Goal: Information Seeking & Learning: Find specific fact

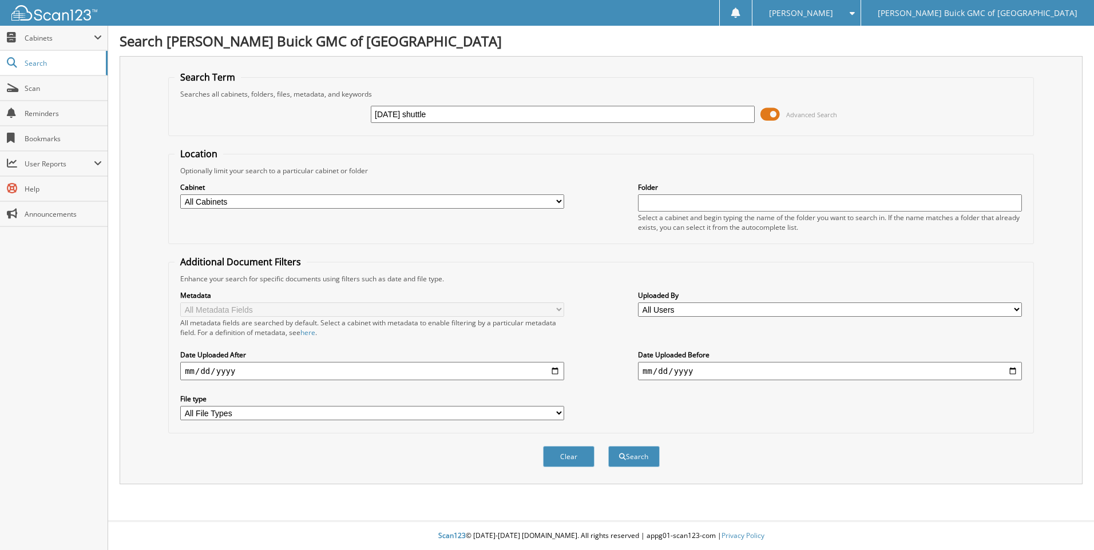
type input "[DATE] shuttle"
click at [608, 446] on button "Search" at bounding box center [633, 456] width 51 height 21
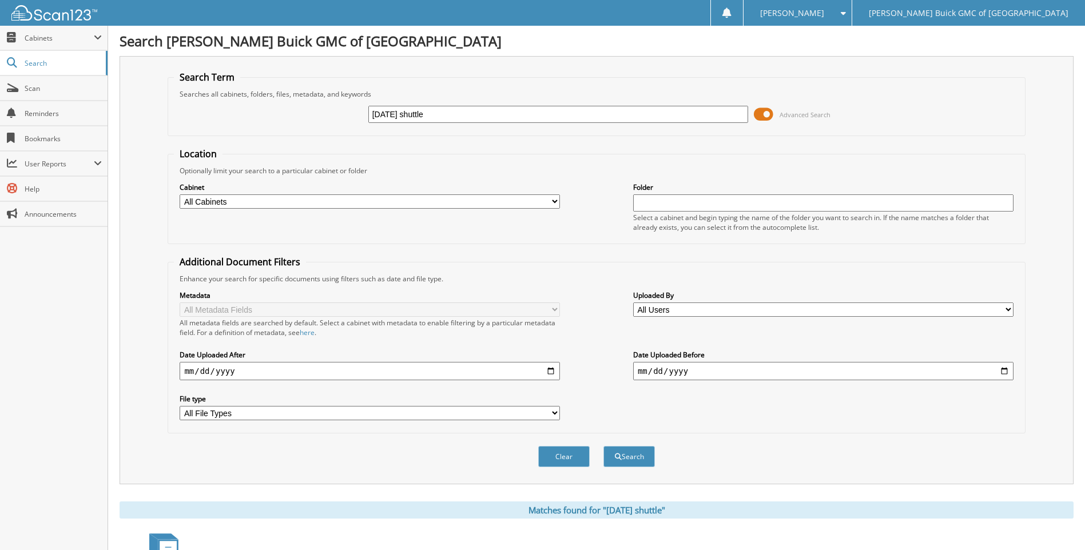
click at [483, 116] on input "2025-09-24 shuttle" at bounding box center [558, 114] width 380 height 17
type input "2"
type input "6103480"
click at [603, 446] on button "Search" at bounding box center [628, 456] width 51 height 21
click at [483, 116] on input "6103480" at bounding box center [558, 114] width 380 height 17
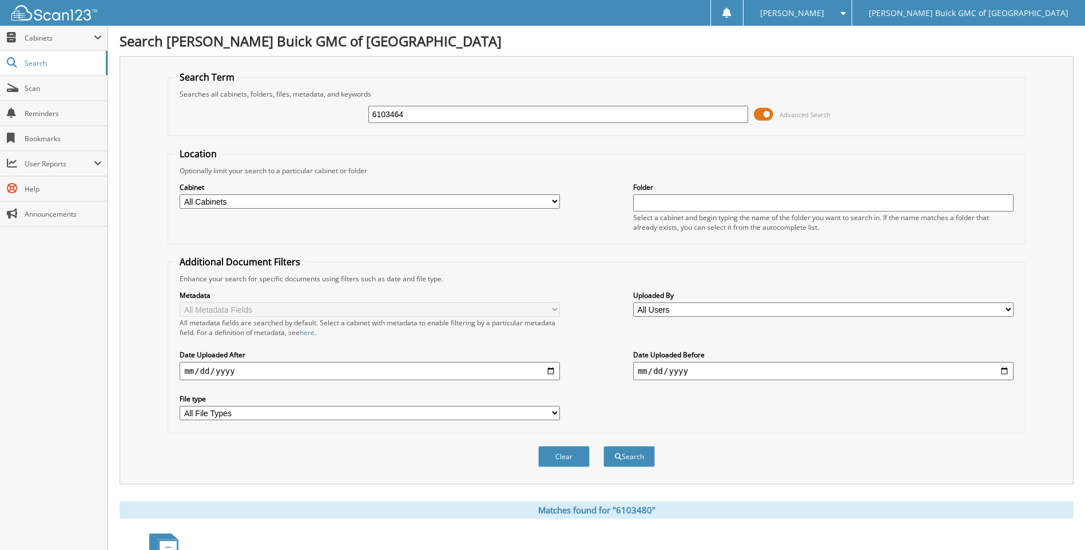
type input "6103464"
click at [603, 446] on button "Search" at bounding box center [628, 456] width 51 height 21
click at [483, 116] on input "6103464" at bounding box center [558, 114] width 380 height 17
type input "6103035"
click at [603, 446] on button "Search" at bounding box center [628, 456] width 51 height 21
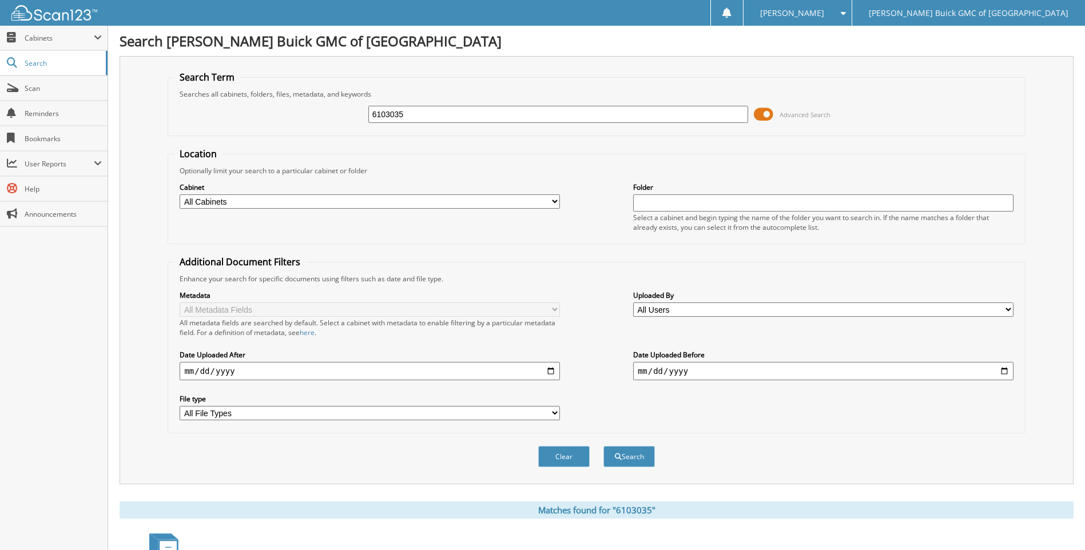
click at [483, 116] on input "6103035" at bounding box center [558, 114] width 380 height 17
type input "6103288"
click at [603, 446] on button "Search" at bounding box center [628, 456] width 51 height 21
click at [483, 116] on input "6103288" at bounding box center [558, 114] width 380 height 17
type input "6103527"
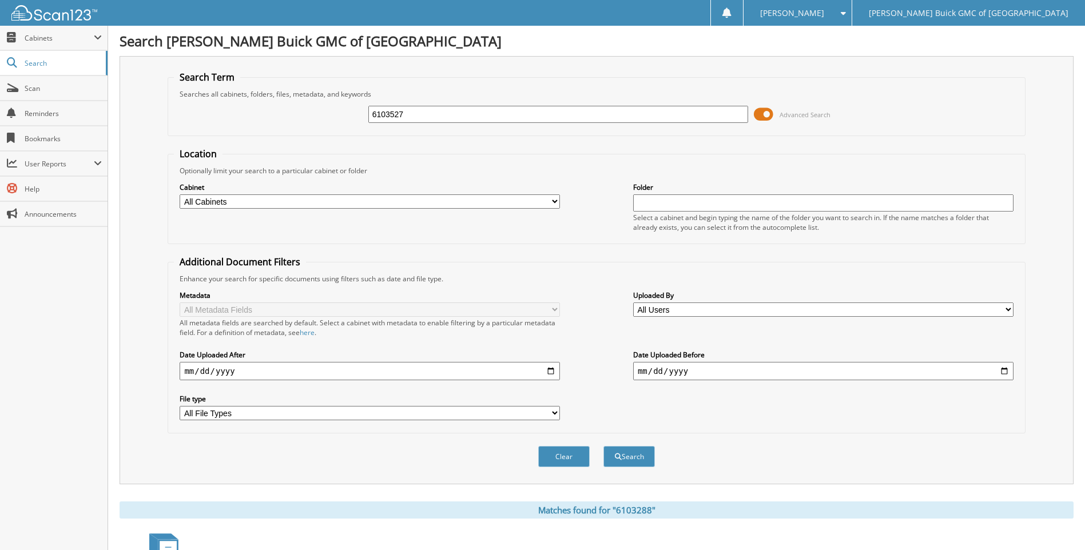
click at [603, 446] on button "Search" at bounding box center [628, 456] width 51 height 21
drag, startPoint x: 0, startPoint y: 0, endPoint x: 483, endPoint y: 116, distance: 496.5
click at [483, 116] on input "6103527" at bounding box center [558, 114] width 380 height 17
type input "6102806"
click at [603, 446] on button "Search" at bounding box center [628, 456] width 51 height 21
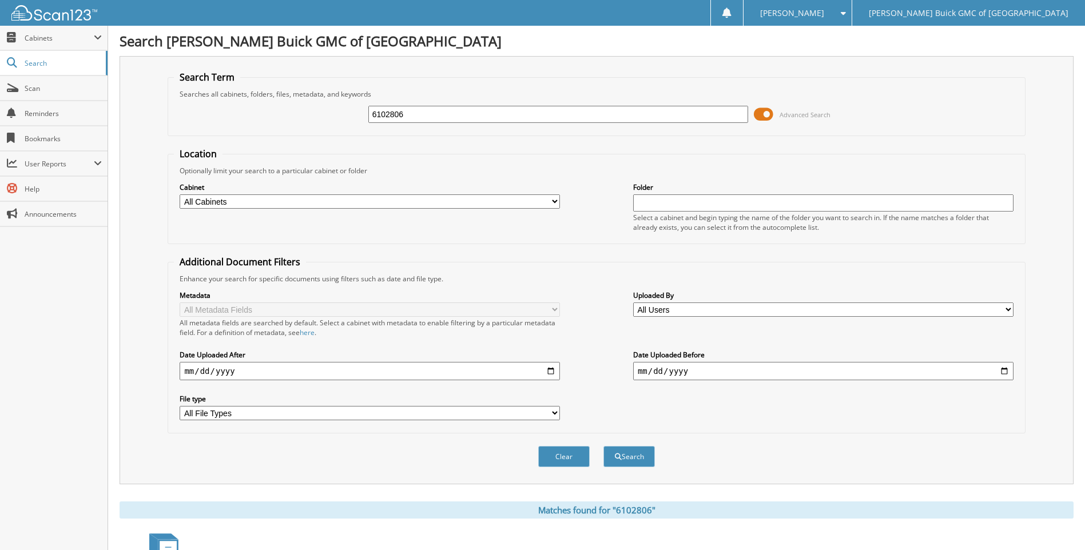
click at [483, 116] on input "6102806" at bounding box center [558, 114] width 380 height 17
type input "6101002"
click at [603, 446] on button "Search" at bounding box center [628, 456] width 51 height 21
click at [483, 116] on input "6101002" at bounding box center [558, 114] width 380 height 17
type input "6103531"
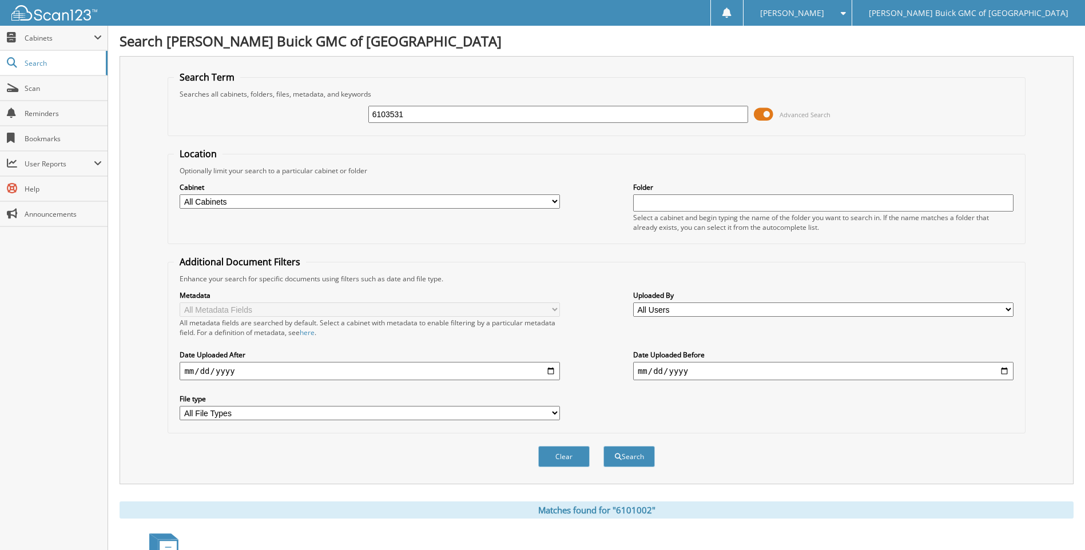
click at [603, 446] on button "Search" at bounding box center [628, 456] width 51 height 21
click at [483, 116] on input "6103531" at bounding box center [558, 114] width 380 height 17
type input "6103362"
click at [603, 446] on button "Search" at bounding box center [628, 456] width 51 height 21
click at [483, 116] on input "6103362" at bounding box center [558, 114] width 380 height 17
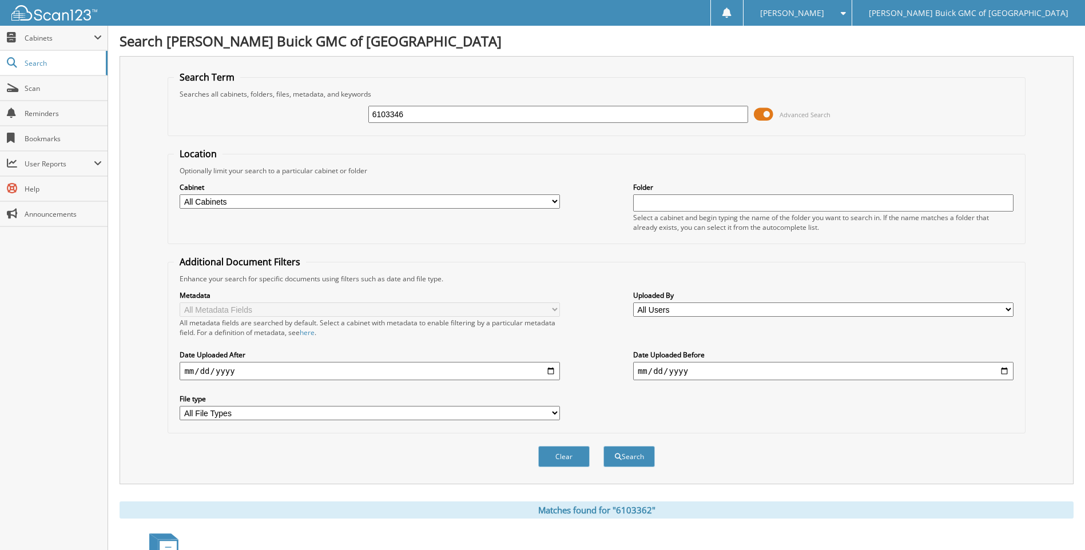
type input "6103346"
click at [603, 446] on button "Search" at bounding box center [628, 456] width 51 height 21
click at [483, 116] on input "6103346" at bounding box center [558, 114] width 380 height 17
type input "6103271"
click at [603, 446] on button "Search" at bounding box center [628, 456] width 51 height 21
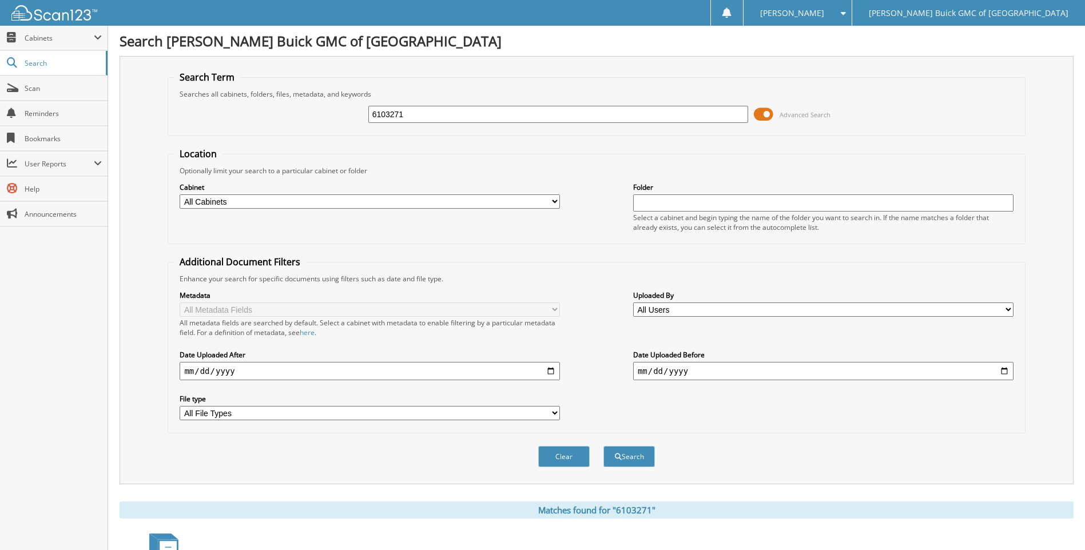
click at [483, 116] on input "6103271" at bounding box center [558, 114] width 380 height 17
type input "6103316"
click at [603, 446] on button "Search" at bounding box center [628, 456] width 51 height 21
click at [483, 116] on input "6103316" at bounding box center [558, 114] width 380 height 17
type input "6103134"
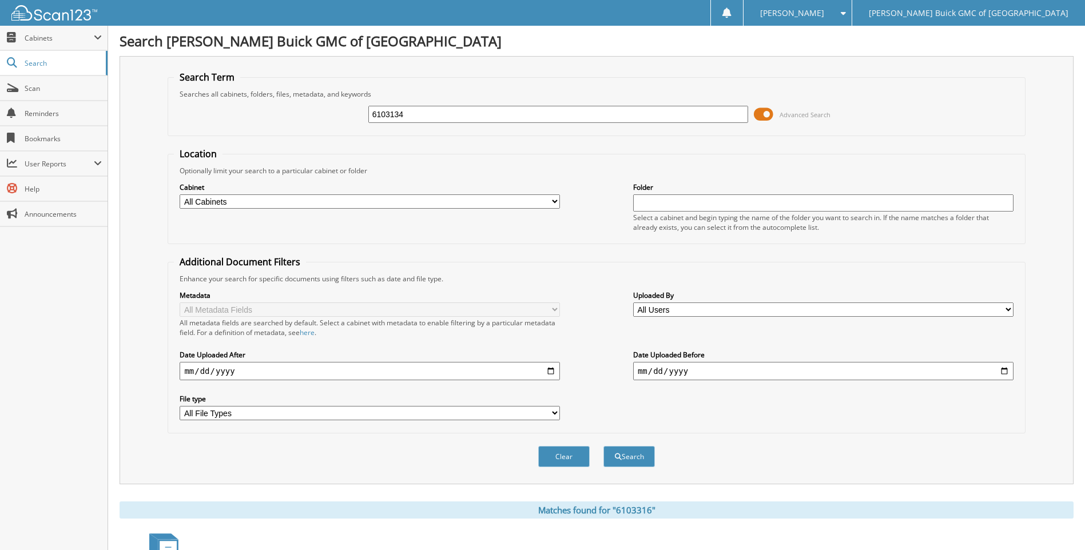
click at [603, 446] on button "Search" at bounding box center [628, 456] width 51 height 21
click at [483, 116] on input "6103134" at bounding box center [558, 114] width 380 height 17
type input "6103334"
click at [603, 446] on button "Search" at bounding box center [628, 456] width 51 height 21
click at [483, 116] on input "6103334" at bounding box center [558, 114] width 380 height 17
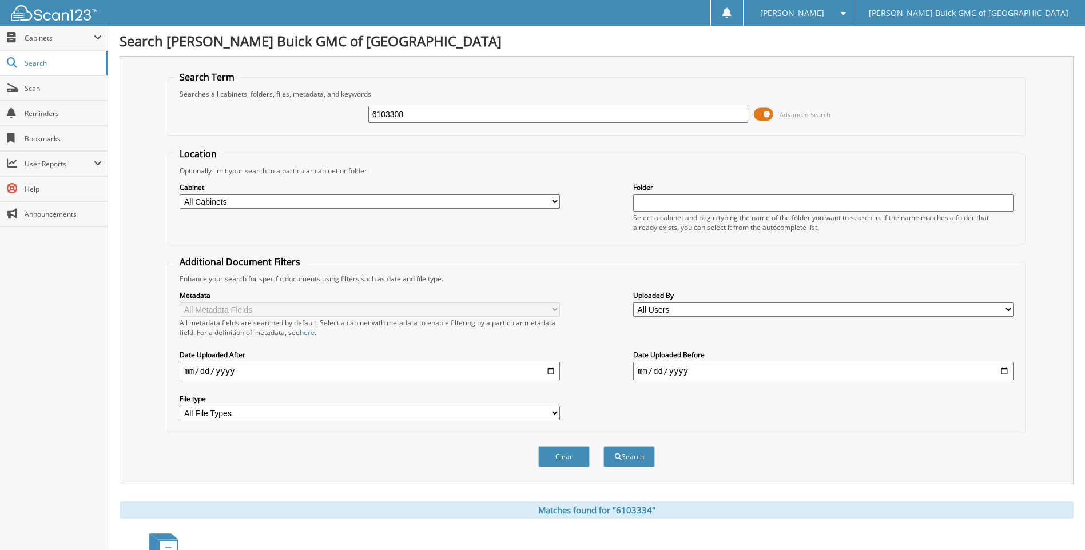
type input "6103308"
click at [603, 446] on button "Search" at bounding box center [628, 456] width 51 height 21
click at [483, 116] on input "6103308" at bounding box center [558, 114] width 380 height 17
type input "6103317"
click at [603, 446] on button "Search" at bounding box center [628, 456] width 51 height 21
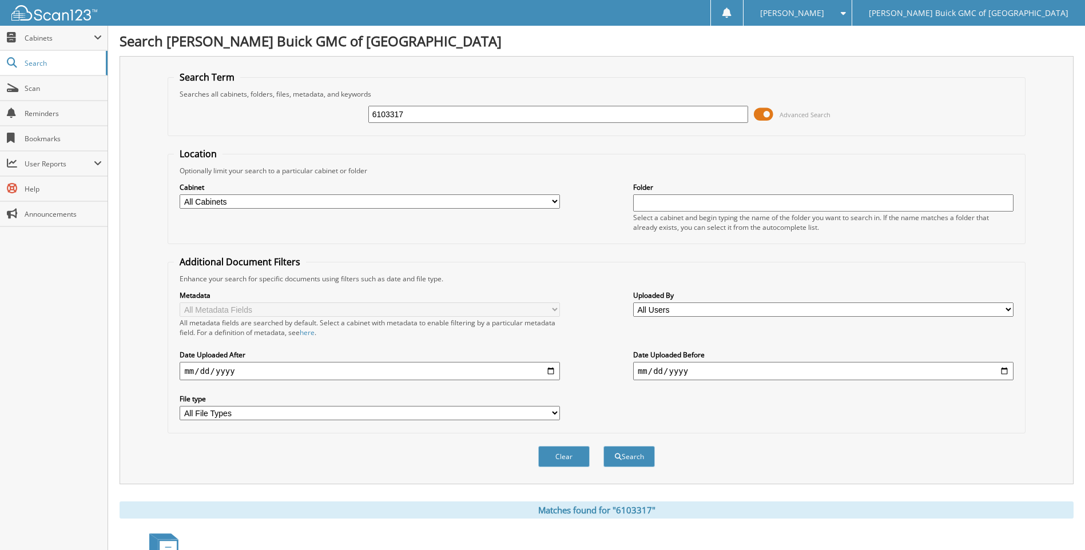
click at [483, 116] on input "6103317" at bounding box center [558, 114] width 380 height 17
type input "6103212"
click at [603, 446] on button "Search" at bounding box center [628, 456] width 51 height 21
click at [483, 116] on input "6103212" at bounding box center [558, 114] width 380 height 17
type input "6103111"
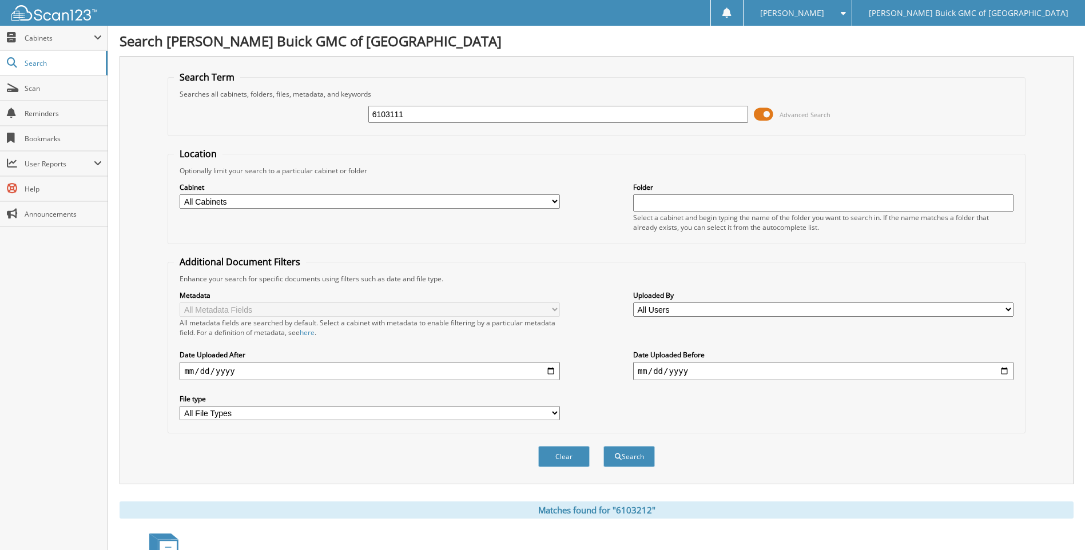
click at [603, 446] on button "Search" at bounding box center [628, 456] width 51 height 21
click at [483, 116] on input "6103111" at bounding box center [558, 114] width 380 height 17
type input "6103227"
click at [603, 446] on button "Search" at bounding box center [628, 456] width 51 height 21
click at [483, 116] on input "6103227" at bounding box center [558, 114] width 380 height 17
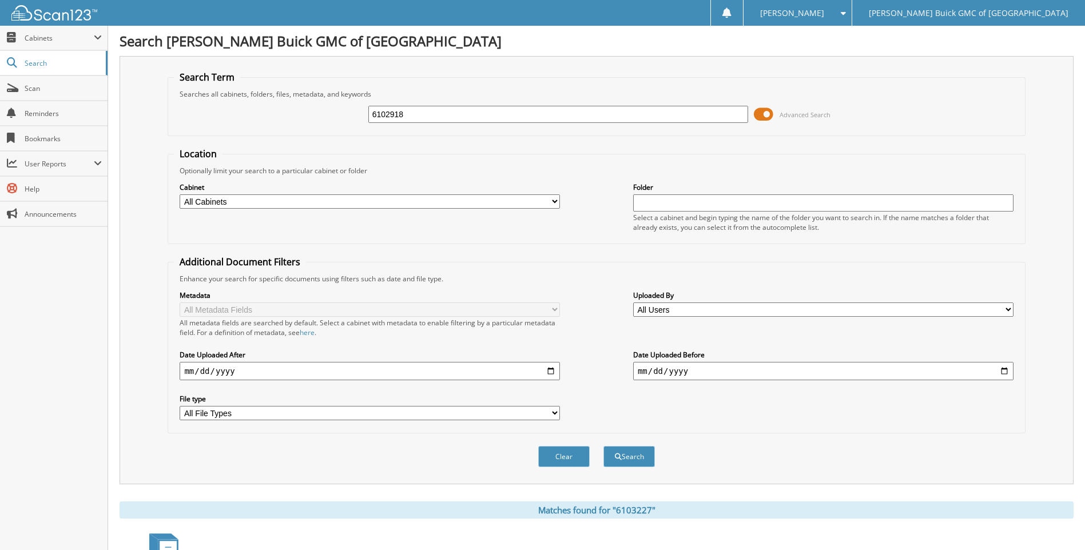
type input "6102918"
click at [603, 446] on button "Search" at bounding box center [628, 456] width 51 height 21
click at [483, 116] on input "6102918" at bounding box center [558, 114] width 380 height 17
type input "6102961"
click at [603, 446] on button "Search" at bounding box center [628, 456] width 51 height 21
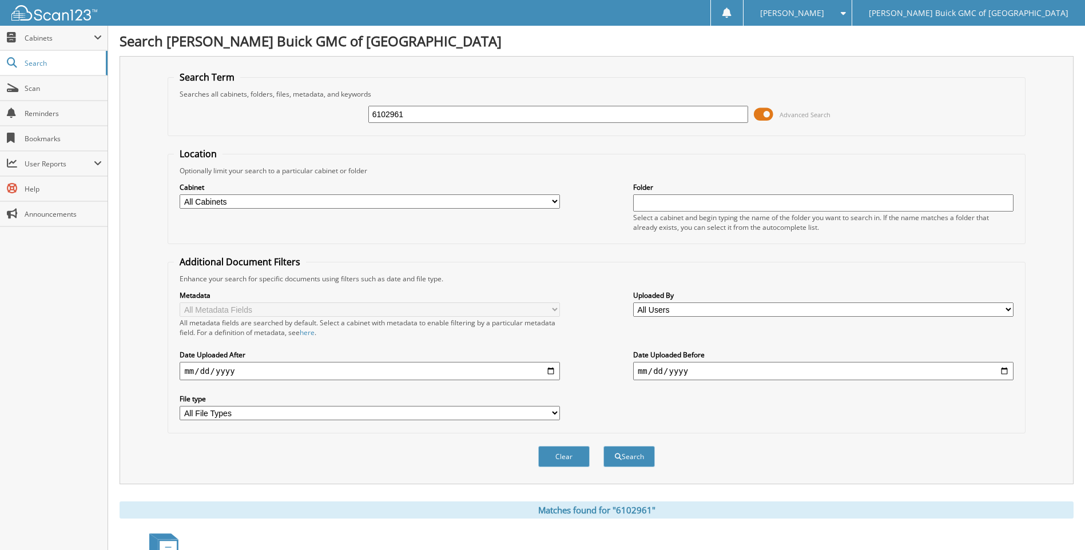
click at [483, 116] on input "6102961" at bounding box center [558, 114] width 380 height 17
type input "6103006"
click at [603, 446] on button "Search" at bounding box center [628, 456] width 51 height 21
click at [483, 116] on input "6103006" at bounding box center [558, 114] width 380 height 17
type input "6102825"
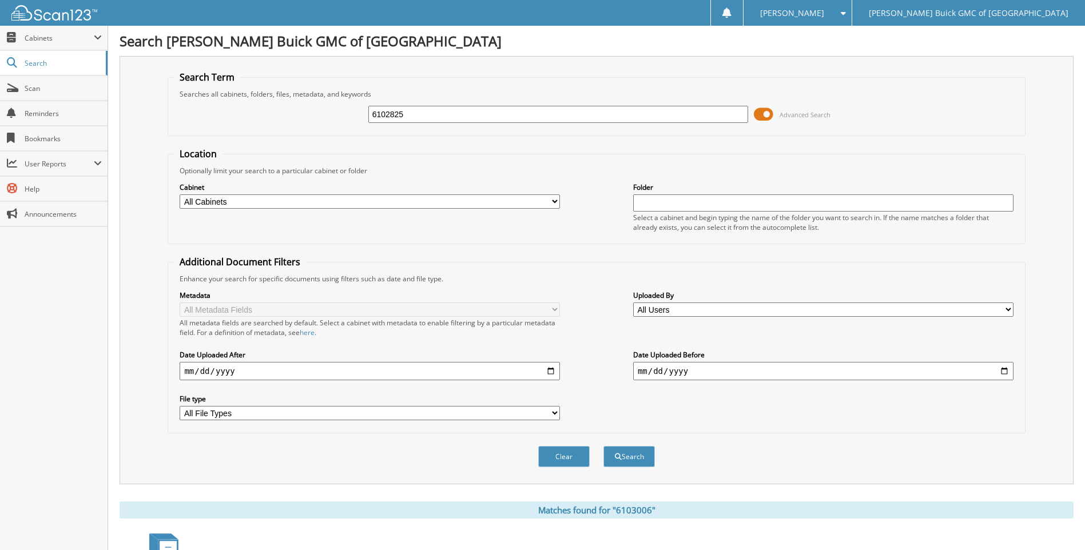
click at [603, 446] on button "Search" at bounding box center [628, 456] width 51 height 21
click at [483, 116] on input "6102825" at bounding box center [558, 114] width 380 height 17
type input "6103141"
click at [603, 446] on button "Search" at bounding box center [628, 456] width 51 height 21
click at [483, 116] on input "6103141" at bounding box center [558, 114] width 380 height 17
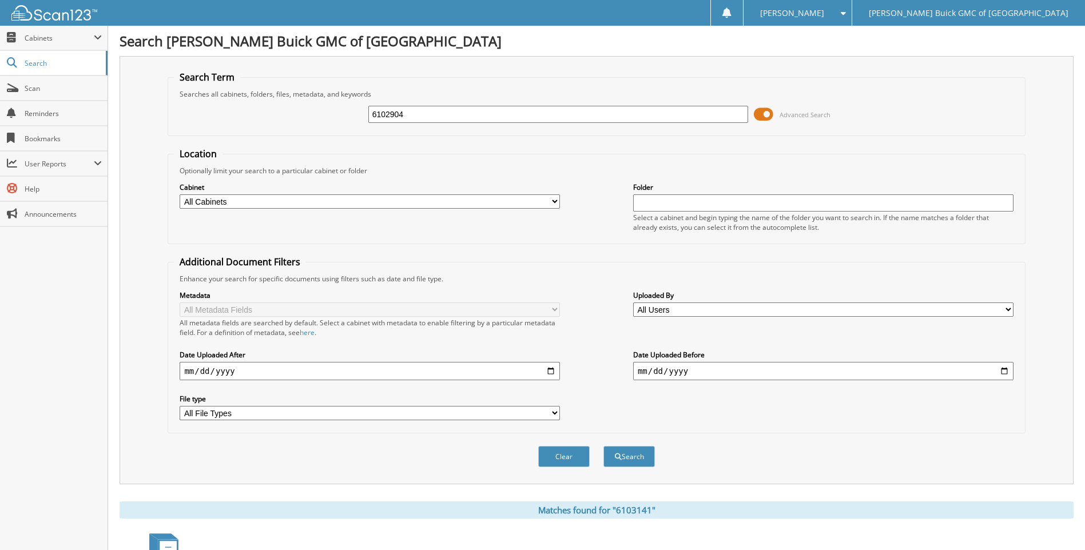
type input "6102904"
click at [603, 446] on button "Search" at bounding box center [628, 456] width 51 height 21
drag, startPoint x: 0, startPoint y: 0, endPoint x: 483, endPoint y: 116, distance: 496.5
click at [483, 116] on input "6102904" at bounding box center [558, 114] width 380 height 17
type input "6102590"
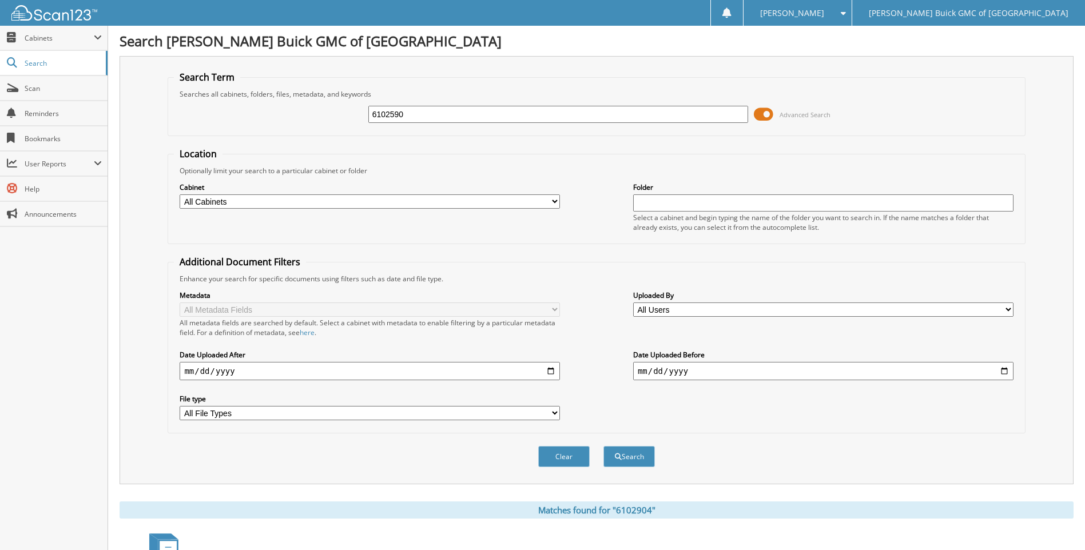
click at [603, 446] on button "Search" at bounding box center [628, 456] width 51 height 21
click at [483, 116] on input "6102590" at bounding box center [558, 114] width 380 height 17
type input "6100720"
click at [603, 446] on button "Search" at bounding box center [628, 456] width 51 height 21
drag, startPoint x: 0, startPoint y: 0, endPoint x: 483, endPoint y: 116, distance: 496.4
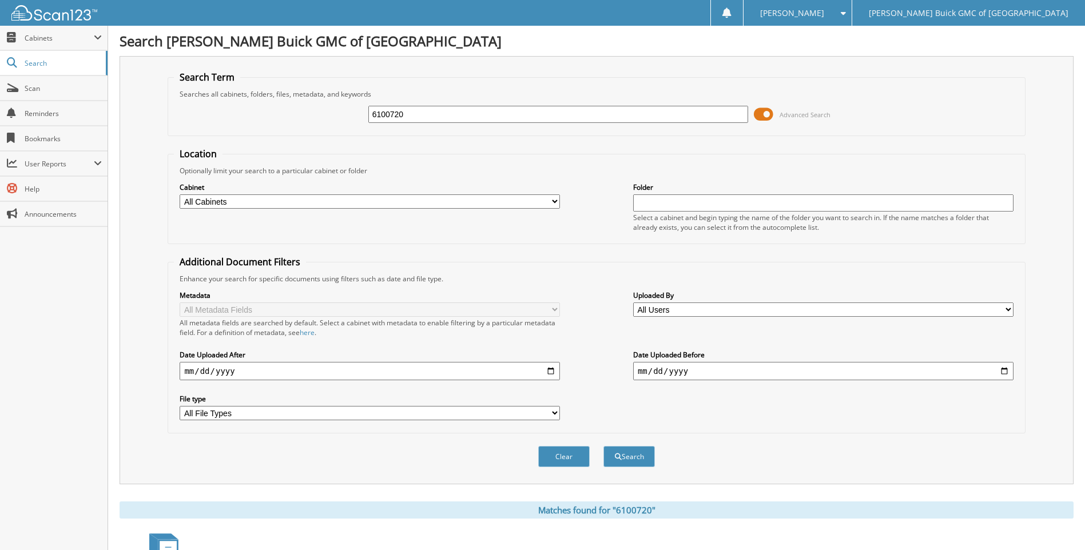
click at [483, 116] on input "6100720" at bounding box center [558, 114] width 380 height 17
type input "6103501"
click at [603, 446] on button "Search" at bounding box center [628, 456] width 51 height 21
click at [483, 116] on input "6103501" at bounding box center [558, 114] width 380 height 17
type input "6103408"
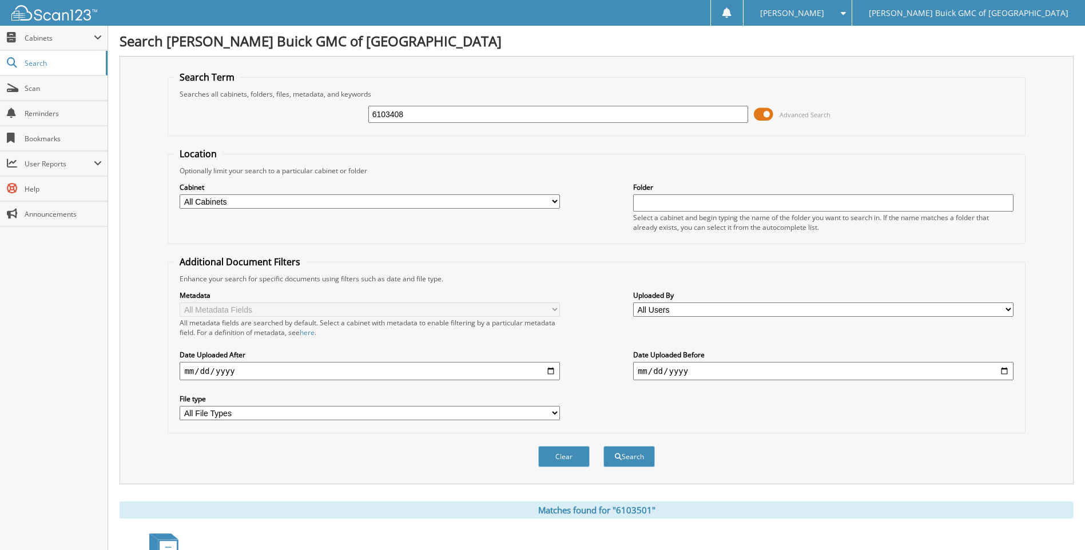
click at [603, 446] on button "Search" at bounding box center [628, 456] width 51 height 21
type input "6103415"
click at [603, 446] on button "Search" at bounding box center [628, 456] width 51 height 21
click at [483, 115] on input "6103415" at bounding box center [558, 114] width 380 height 17
type input "6103440"
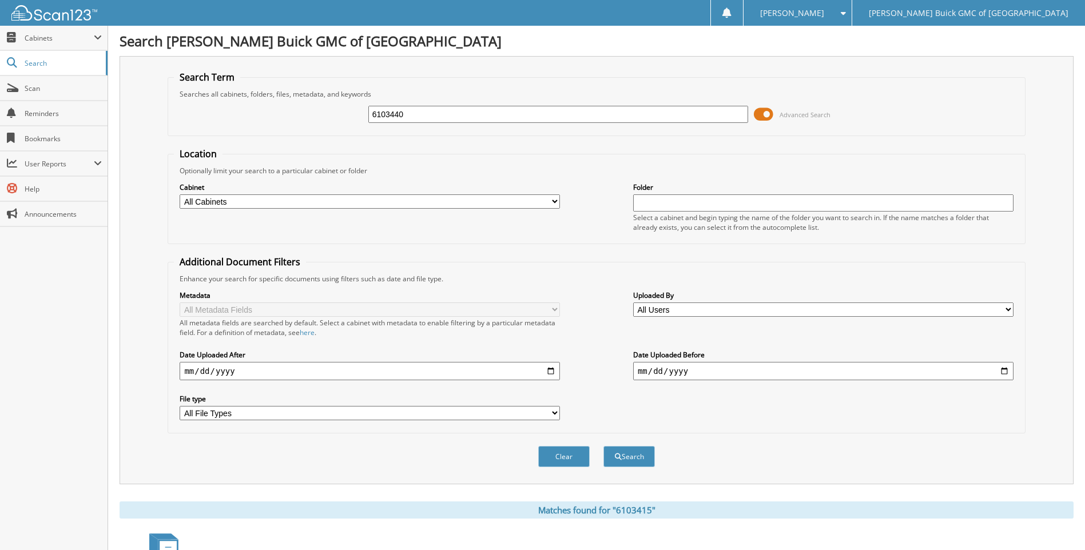
click at [603, 446] on button "Search" at bounding box center [628, 456] width 51 height 21
click at [483, 115] on input "6103440" at bounding box center [558, 114] width 380 height 17
type input "6103410"
click at [603, 446] on button "Search" at bounding box center [628, 456] width 51 height 21
drag, startPoint x: 0, startPoint y: 0, endPoint x: 483, endPoint y: 115, distance: 496.3
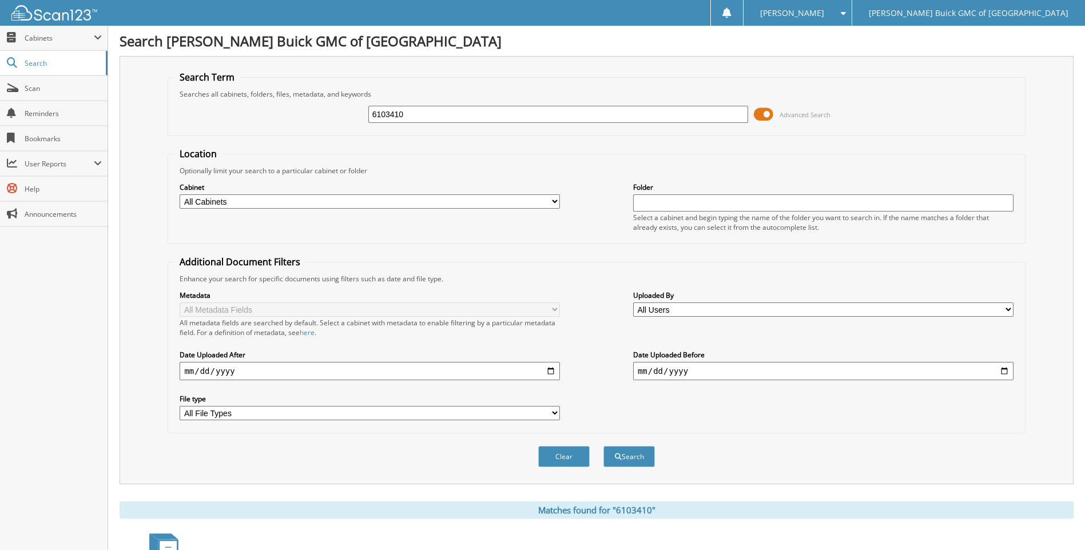
click at [483, 115] on input "6103410" at bounding box center [558, 114] width 380 height 17
type input "6103374"
click at [603, 446] on button "Search" at bounding box center [628, 456] width 51 height 21
click at [483, 115] on input "6103374" at bounding box center [558, 114] width 380 height 17
type input "6103370"
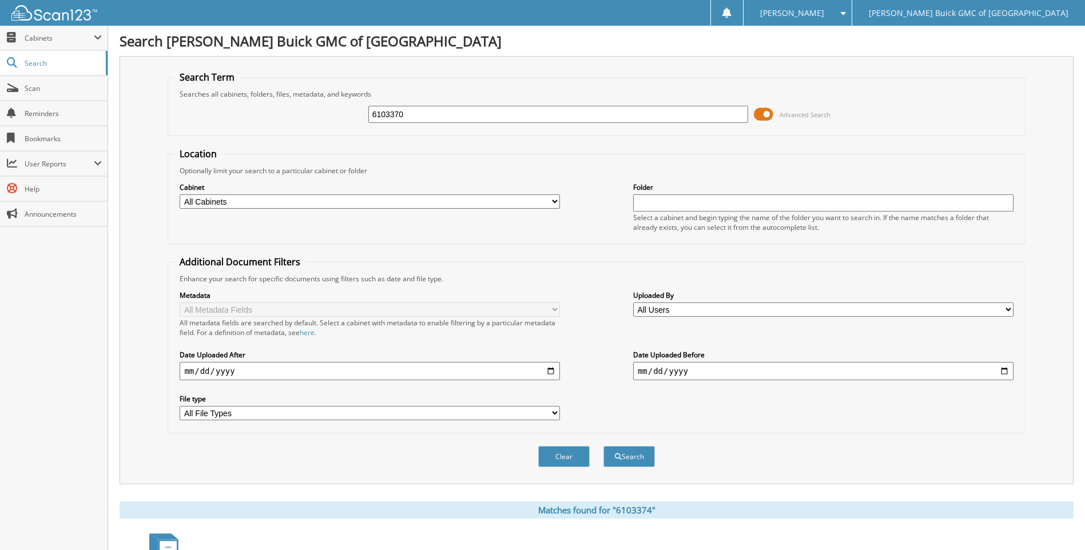
click at [603, 446] on button "Search" at bounding box center [628, 456] width 51 height 21
click at [483, 115] on input "6103370" at bounding box center [558, 114] width 380 height 17
type input "6102504"
click at [603, 446] on button "Search" at bounding box center [628, 456] width 51 height 21
drag, startPoint x: 0, startPoint y: 0, endPoint x: 483, endPoint y: 127, distance: 499.7
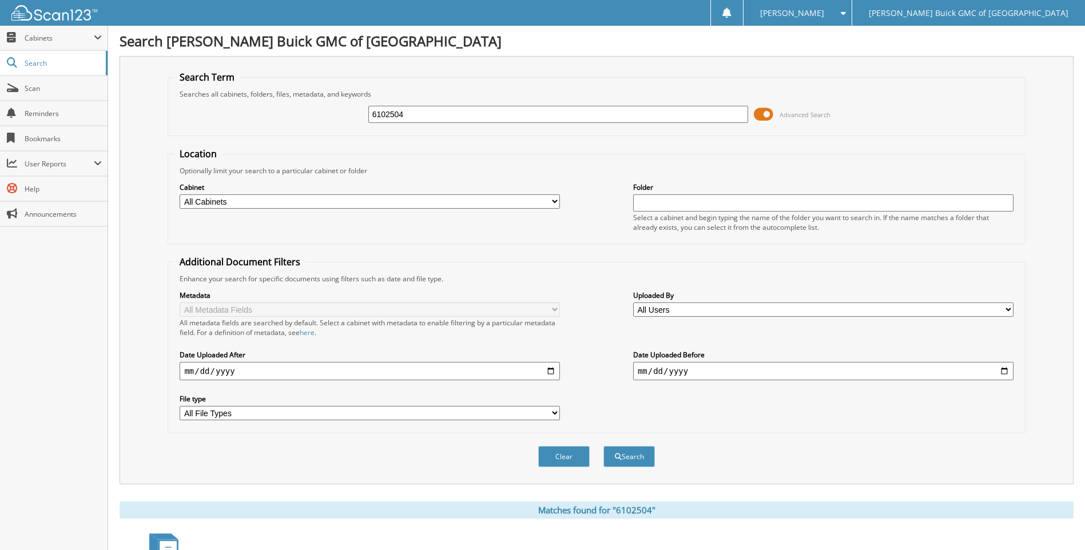
click at [483, 127] on div "6102504 Advanced Search" at bounding box center [596, 114] width 845 height 31
type input "6103371"
click at [603, 446] on button "Search" at bounding box center [628, 456] width 51 height 21
click at [735, 120] on input "6103371" at bounding box center [558, 114] width 380 height 17
type input "6103366"
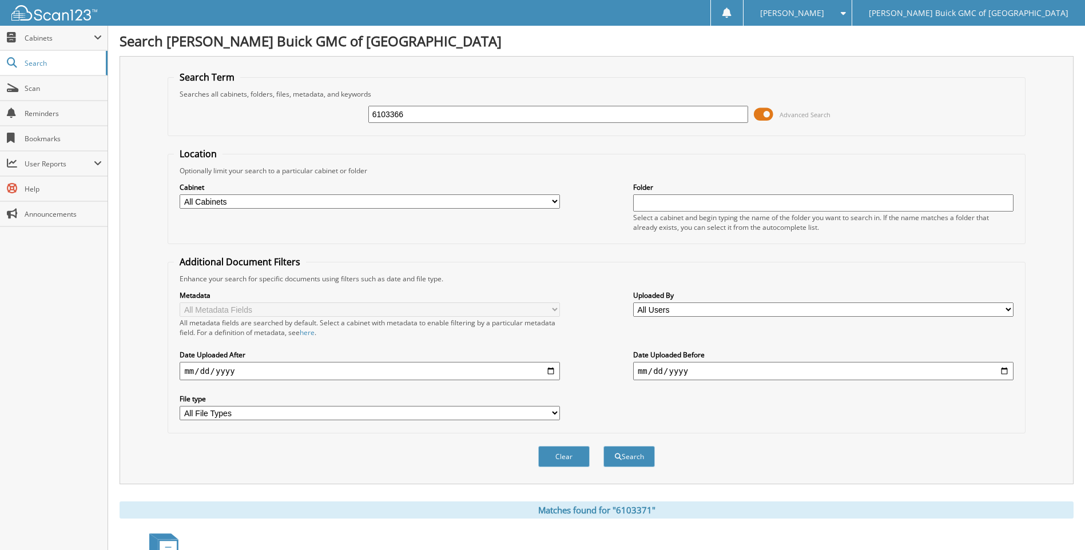
click at [603, 446] on button "Search" at bounding box center [628, 456] width 51 height 21
drag, startPoint x: 0, startPoint y: 0, endPoint x: 735, endPoint y: 120, distance: 744.7
click at [735, 120] on input "6103366" at bounding box center [558, 114] width 380 height 17
type input "6103389"
click at [603, 446] on button "Search" at bounding box center [628, 456] width 51 height 21
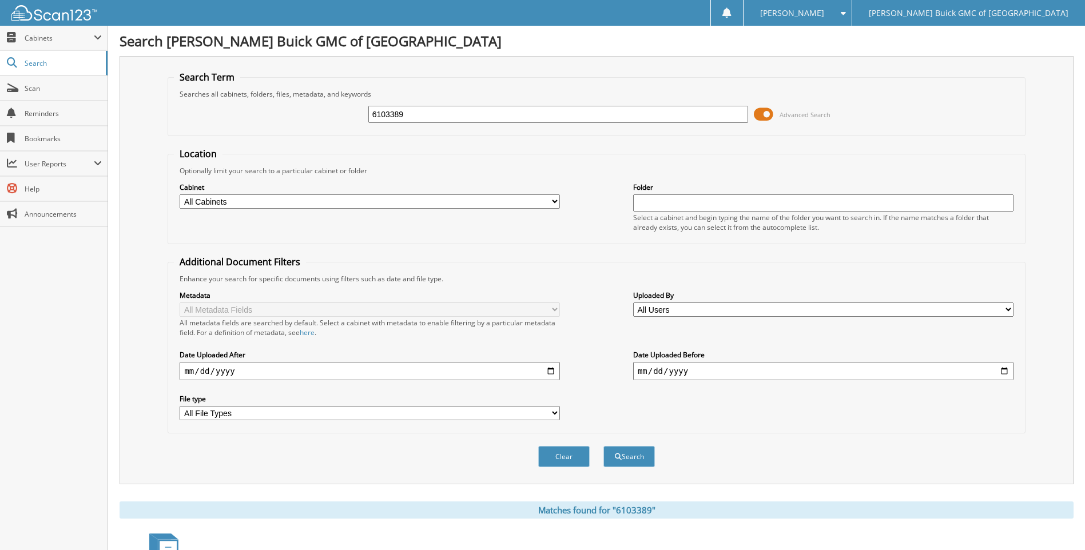
drag, startPoint x: 0, startPoint y: 0, endPoint x: 735, endPoint y: 119, distance: 744.6
click at [735, 119] on input "6103389" at bounding box center [558, 114] width 380 height 17
type input "6103466"
click at [603, 446] on button "Search" at bounding box center [628, 456] width 51 height 21
click at [735, 119] on input "6103466" at bounding box center [558, 114] width 380 height 17
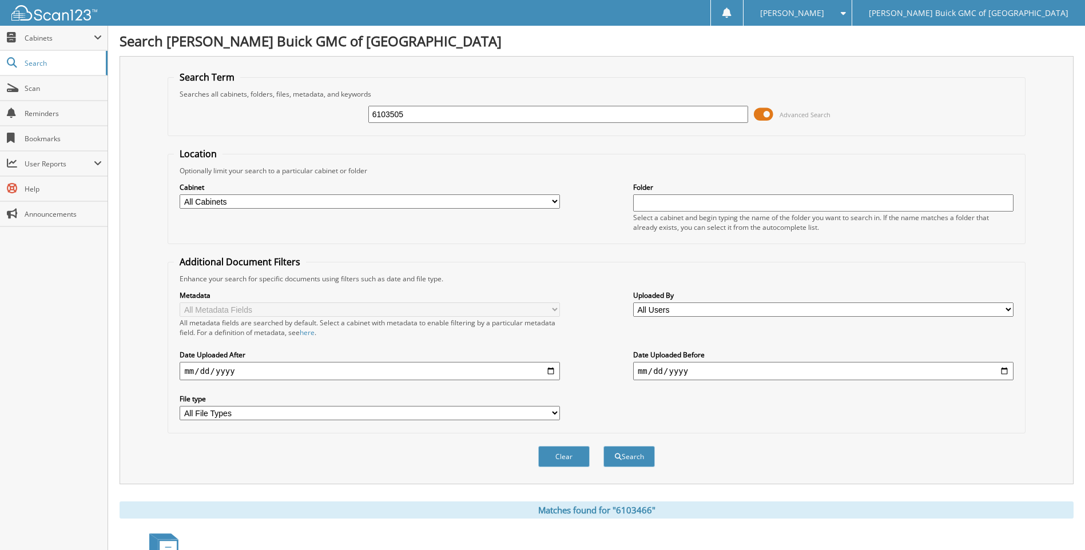
type input "6103505"
click at [603, 446] on button "Search" at bounding box center [628, 456] width 51 height 21
click at [735, 119] on input "6103505" at bounding box center [558, 114] width 380 height 17
type input "6103378"
click at [603, 446] on button "Search" at bounding box center [628, 456] width 51 height 21
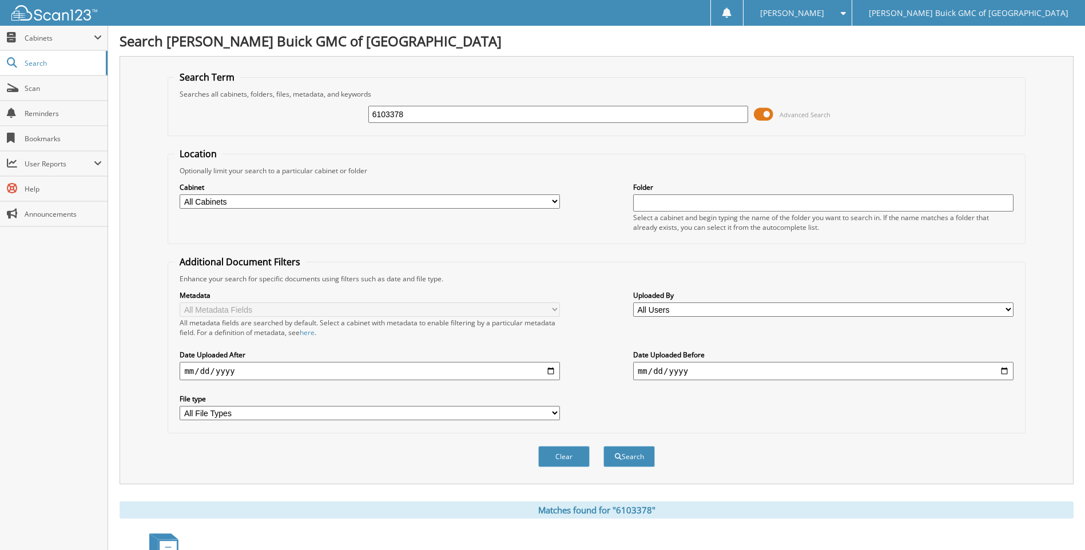
drag, startPoint x: 0, startPoint y: 0, endPoint x: 735, endPoint y: 118, distance: 744.5
click at [735, 118] on input "6103378" at bounding box center [558, 114] width 380 height 17
type input "6103498"
click at [603, 446] on button "Search" at bounding box center [628, 456] width 51 height 21
drag, startPoint x: 0, startPoint y: 0, endPoint x: 735, endPoint y: 118, distance: 744.5
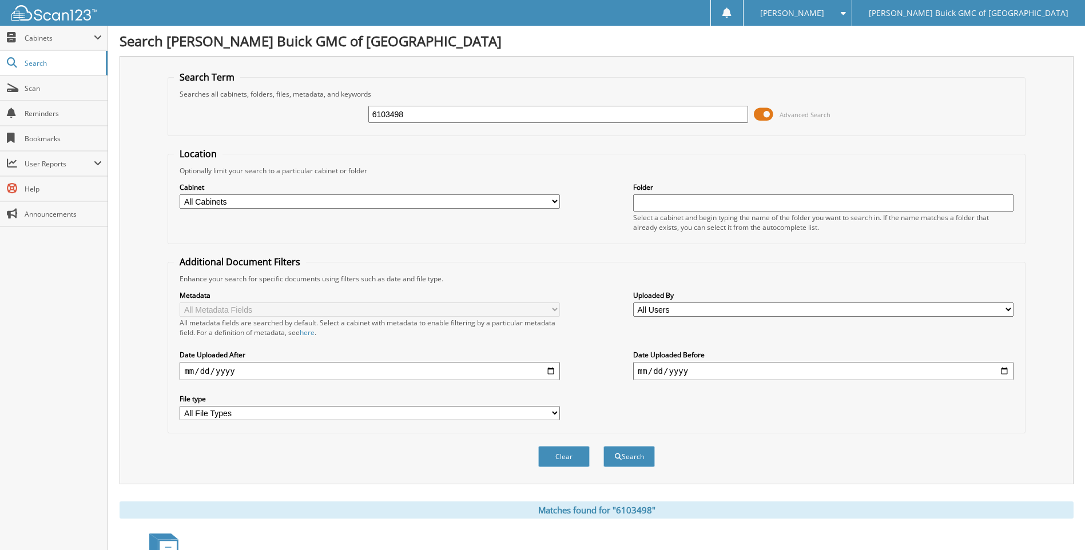
click at [735, 118] on input "6103498" at bounding box center [558, 114] width 380 height 17
type input "6102971"
click at [603, 446] on button "Search" at bounding box center [628, 456] width 51 height 21
click at [735, 118] on input "6102971" at bounding box center [558, 114] width 380 height 17
type input "6103428"
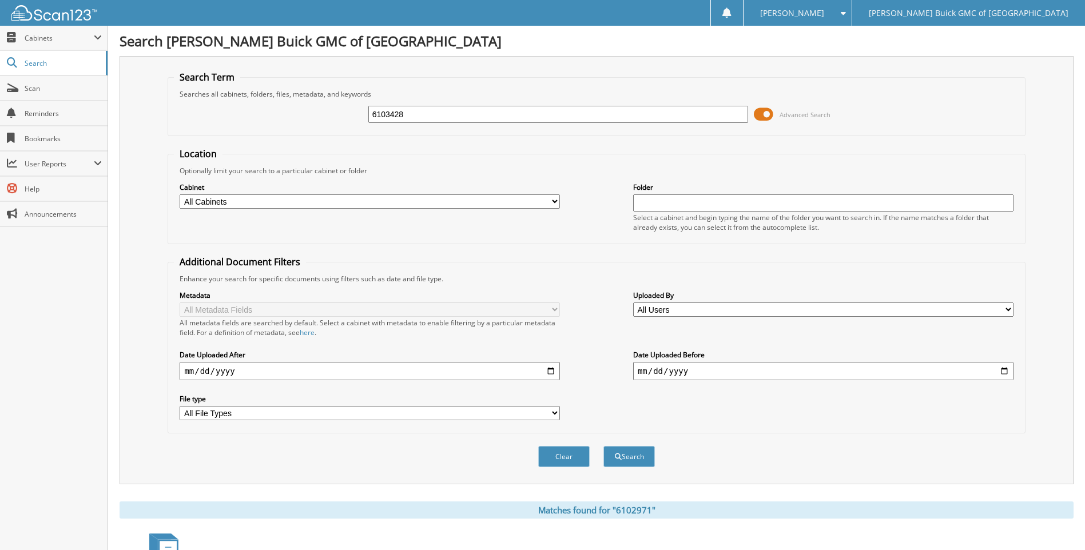
click at [603, 446] on button "Search" at bounding box center [628, 456] width 51 height 21
drag, startPoint x: 0, startPoint y: 0, endPoint x: 735, endPoint y: 118, distance: 744.5
click at [735, 118] on input "6103428" at bounding box center [558, 114] width 380 height 17
type input "6103486"
click at [603, 446] on button "Search" at bounding box center [628, 456] width 51 height 21
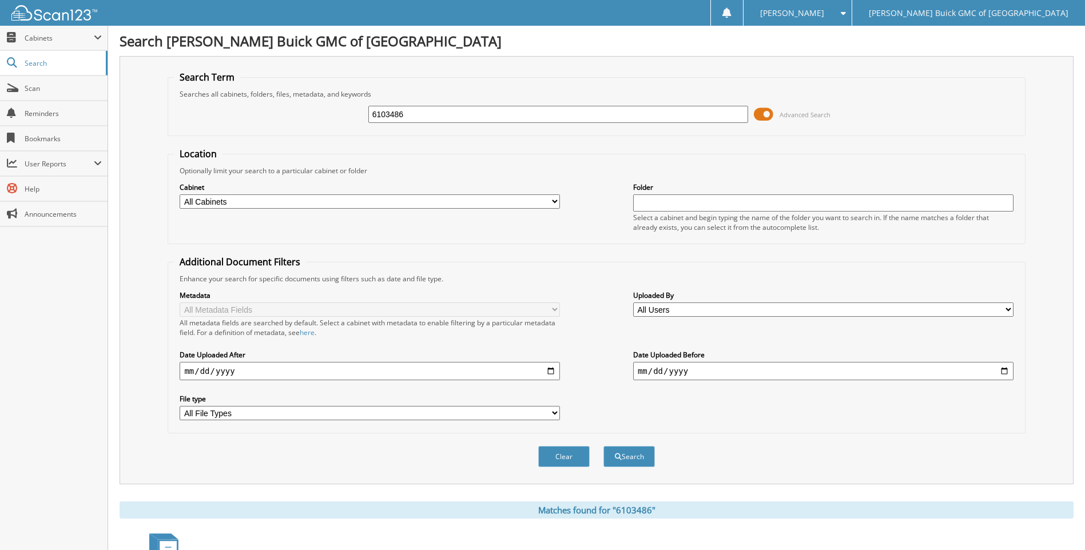
click at [735, 118] on input "6103486" at bounding box center [558, 114] width 380 height 17
type input "6103478"
click at [603, 446] on button "Search" at bounding box center [628, 456] width 51 height 21
click at [735, 118] on input "6103478" at bounding box center [558, 114] width 380 height 17
type input "6103391"
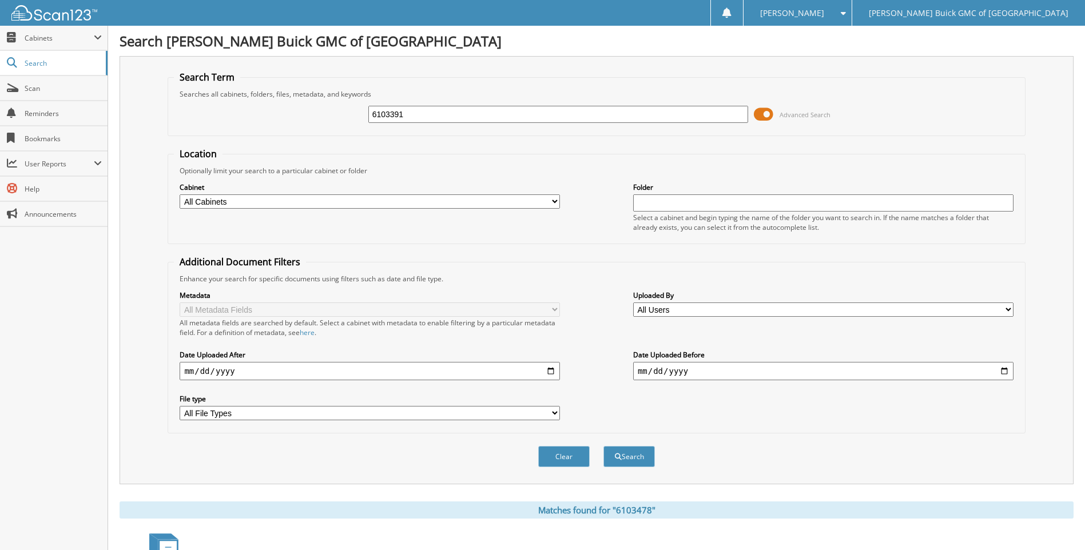
click at [603, 446] on button "Search" at bounding box center [628, 456] width 51 height 21
click at [735, 118] on input "6103391" at bounding box center [558, 114] width 380 height 17
type input "6103411"
click at [603, 446] on button "Search" at bounding box center [628, 456] width 51 height 21
drag, startPoint x: 0, startPoint y: 0, endPoint x: 735, endPoint y: 118, distance: 744.5
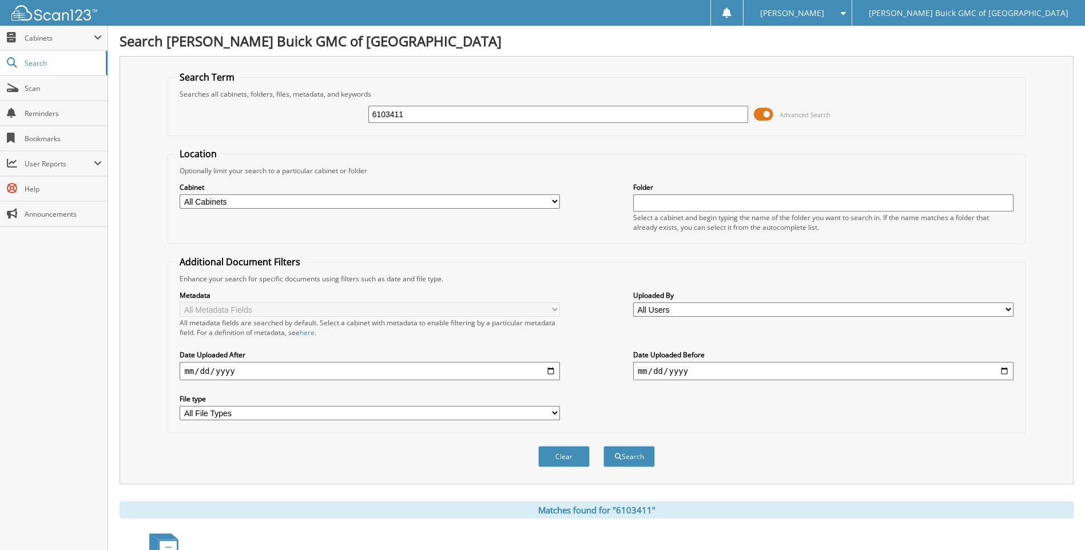
click at [735, 118] on input "6103411" at bounding box center [558, 114] width 380 height 17
type input "6103392"
click at [603, 446] on button "Search" at bounding box center [628, 456] width 51 height 21
click at [735, 118] on input "6103392" at bounding box center [558, 114] width 380 height 17
type input "6103514"
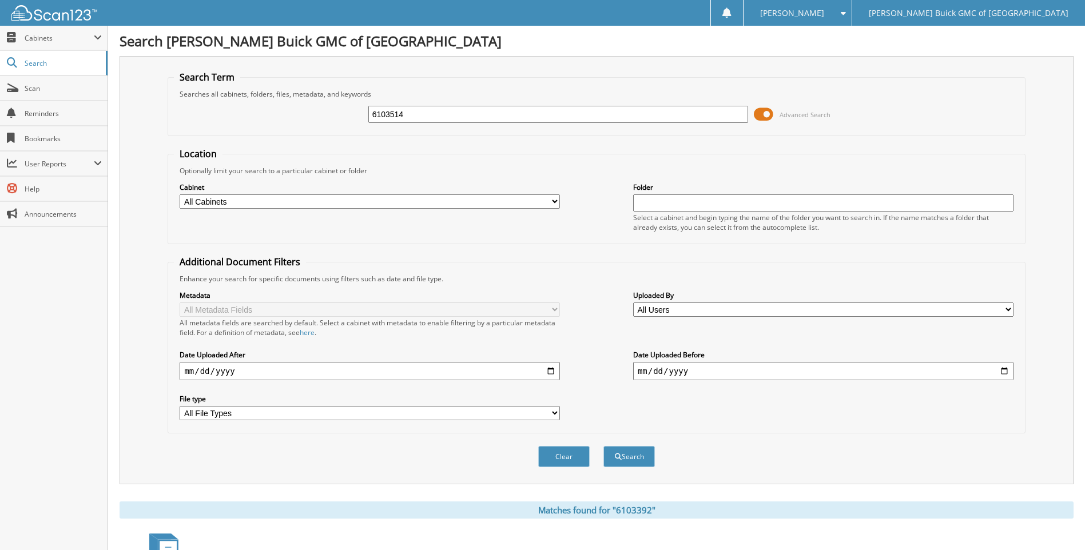
click at [603, 446] on button "Search" at bounding box center [628, 456] width 51 height 21
click at [735, 118] on input "6103514" at bounding box center [558, 114] width 380 height 17
type input "6103459"
click at [603, 446] on button "Search" at bounding box center [628, 456] width 51 height 21
drag, startPoint x: 0, startPoint y: 0, endPoint x: 735, endPoint y: 118, distance: 744.4
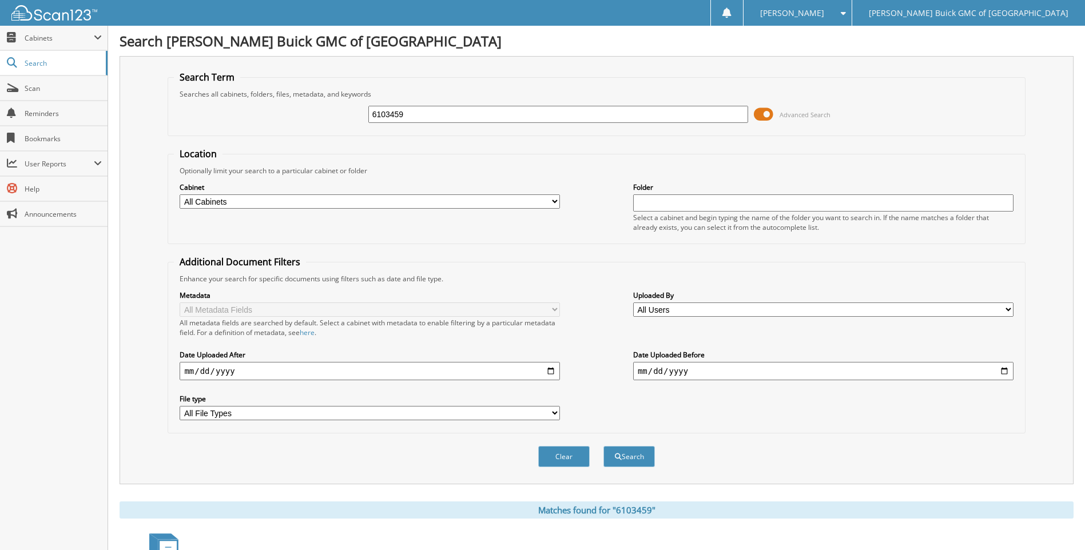
click at [735, 118] on input "6103459" at bounding box center [558, 114] width 380 height 17
type input "6103401"
click at [603, 446] on button "Search" at bounding box center [628, 456] width 51 height 21
click at [735, 118] on input "6103401" at bounding box center [558, 114] width 380 height 17
type input "6103474"
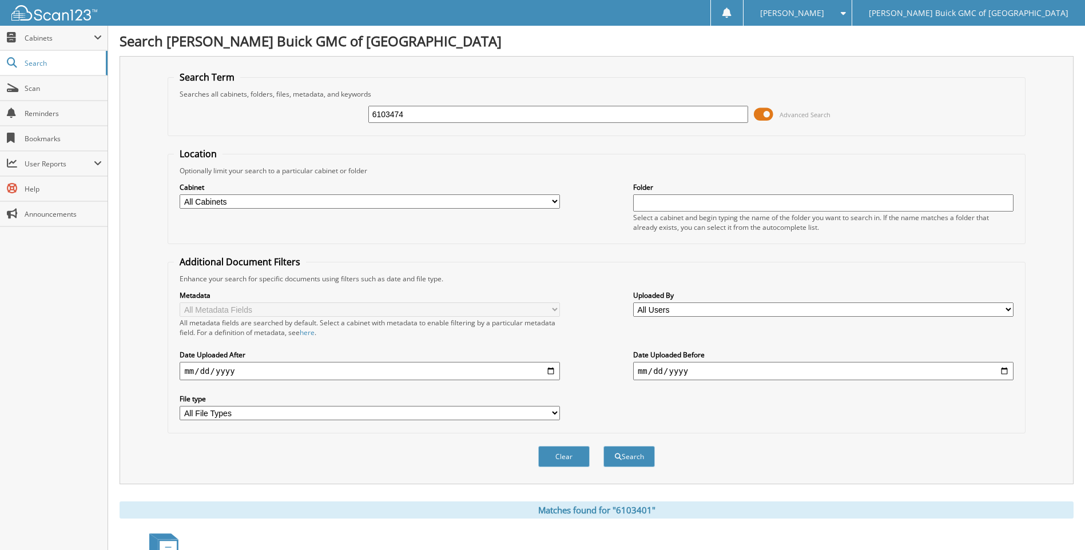
click at [603, 446] on button "Search" at bounding box center [628, 456] width 51 height 21
click at [735, 118] on input "6103474" at bounding box center [558, 114] width 380 height 17
type input "6103512"
click at [603, 446] on button "Search" at bounding box center [628, 456] width 51 height 21
click at [735, 117] on input "6103512" at bounding box center [558, 114] width 380 height 17
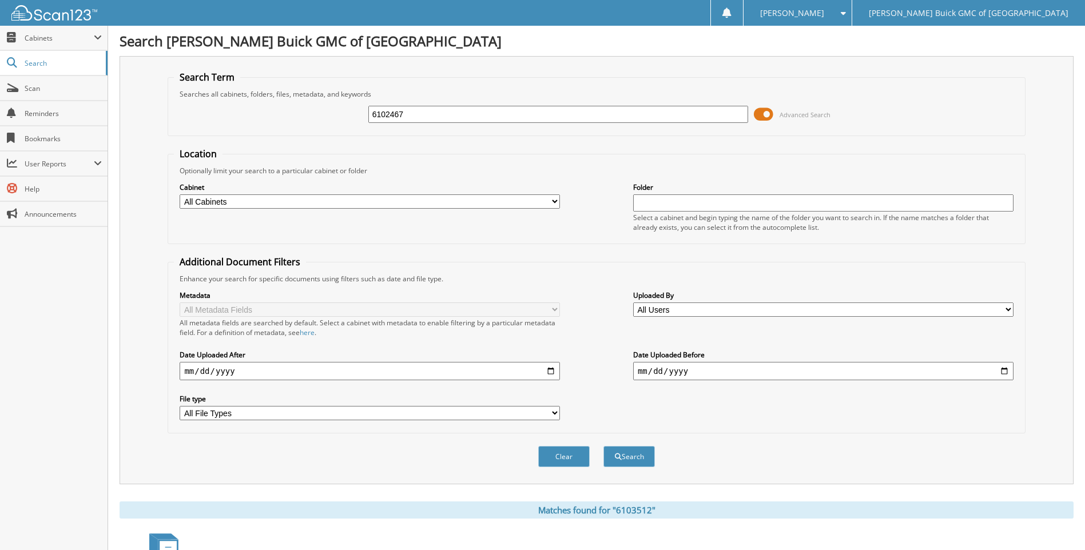
type input "6102467"
click at [603, 446] on button "Search" at bounding box center [628, 456] width 51 height 21
drag, startPoint x: 0, startPoint y: 0, endPoint x: 735, endPoint y: 117, distance: 744.2
click at [735, 117] on input "6102467" at bounding box center [558, 114] width 380 height 17
type input "6103310"
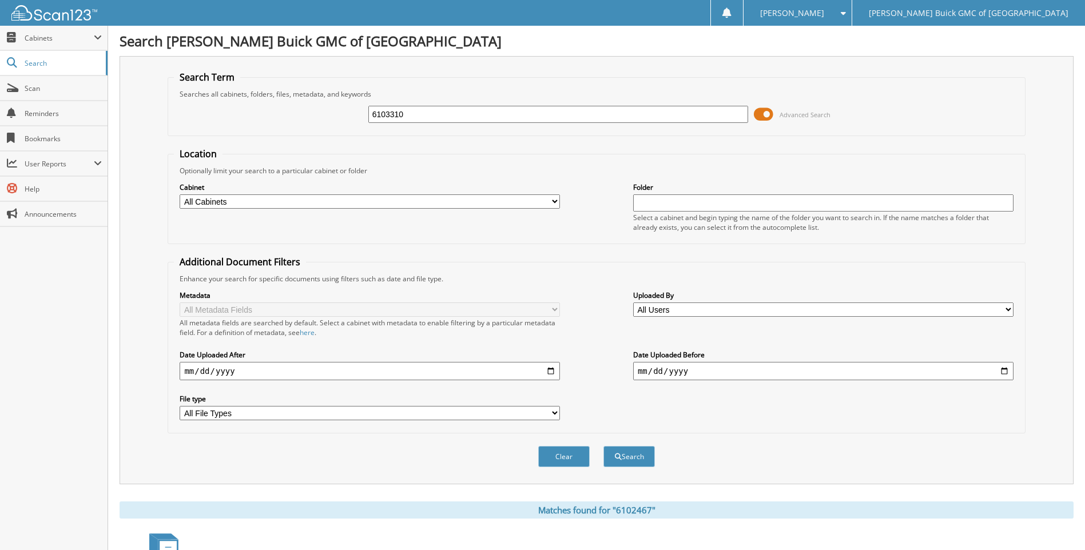
click at [603, 446] on button "Search" at bounding box center [628, 456] width 51 height 21
click at [735, 117] on input "6103310" at bounding box center [558, 114] width 380 height 17
type input "6103521"
click at [603, 446] on button "Search" at bounding box center [628, 456] width 51 height 21
click at [735, 117] on input "6103521" at bounding box center [558, 114] width 380 height 17
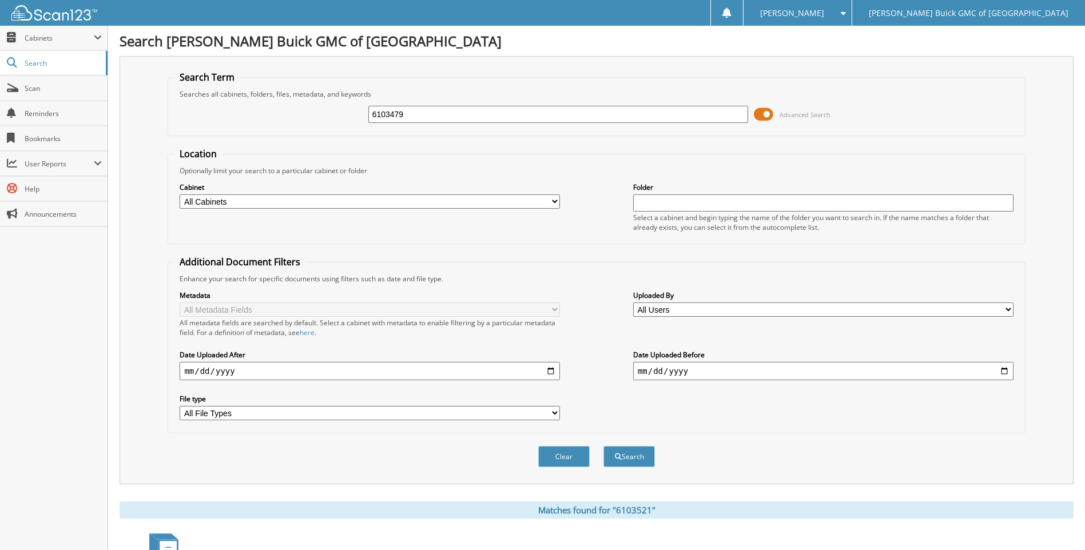
type input "6103479"
click at [603, 446] on button "Search" at bounding box center [628, 456] width 51 height 21
click at [735, 117] on input "6103479" at bounding box center [558, 114] width 380 height 17
type input "6103524"
click at [603, 446] on button "Search" at bounding box center [628, 456] width 51 height 21
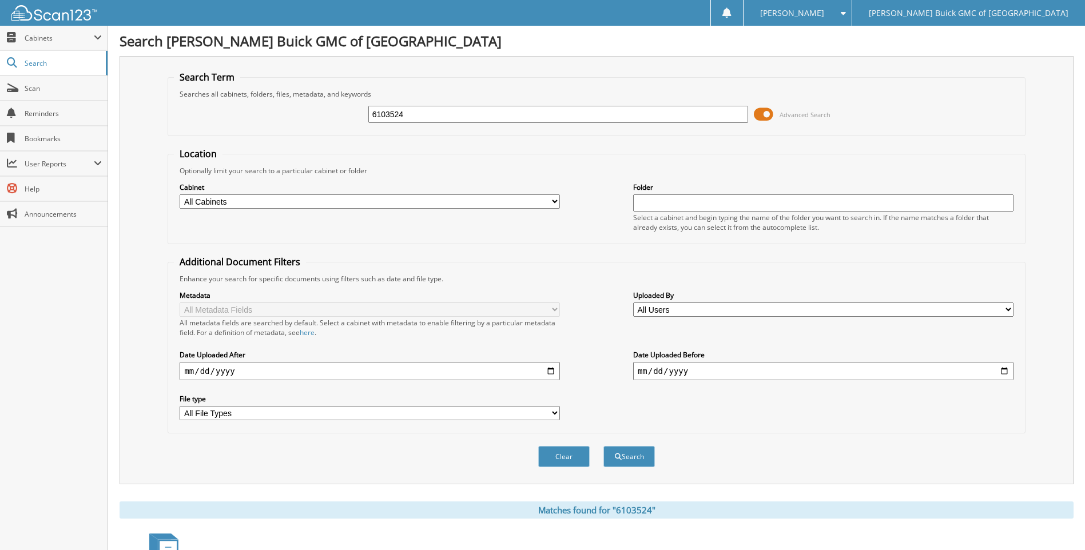
click at [735, 117] on input "6103524" at bounding box center [558, 114] width 380 height 17
type input "6103261"
click at [603, 446] on button "Search" at bounding box center [628, 456] width 51 height 21
click at [728, 118] on input "6103261" at bounding box center [558, 114] width 380 height 17
type input "6103358"
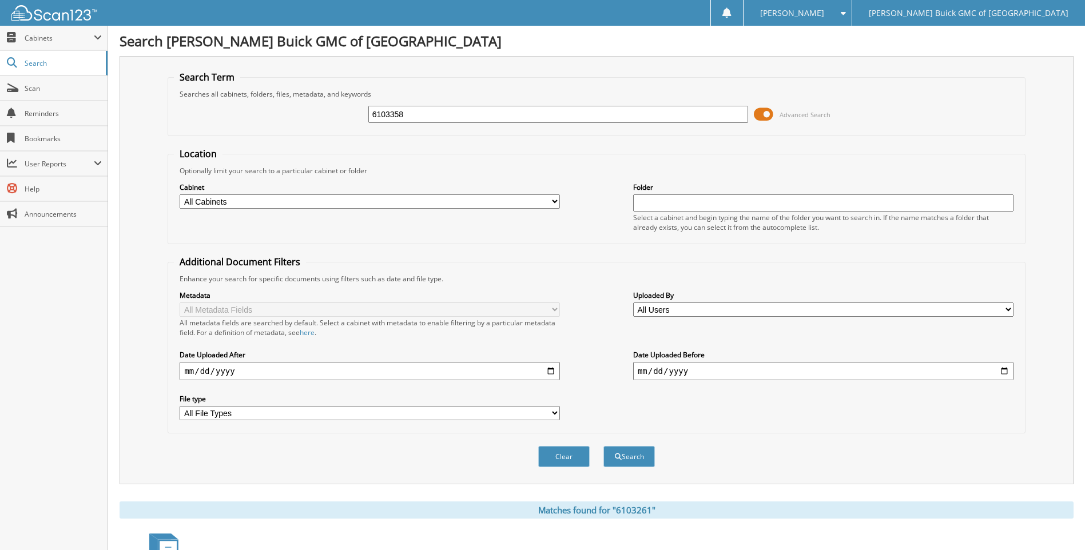
click at [603, 446] on button "Search" at bounding box center [628, 456] width 51 height 21
click at [728, 118] on input "6103358" at bounding box center [558, 114] width 380 height 17
type input "6103381"
click at [603, 446] on button "Search" at bounding box center [628, 456] width 51 height 21
click at [728, 118] on input "6103381" at bounding box center [558, 114] width 380 height 17
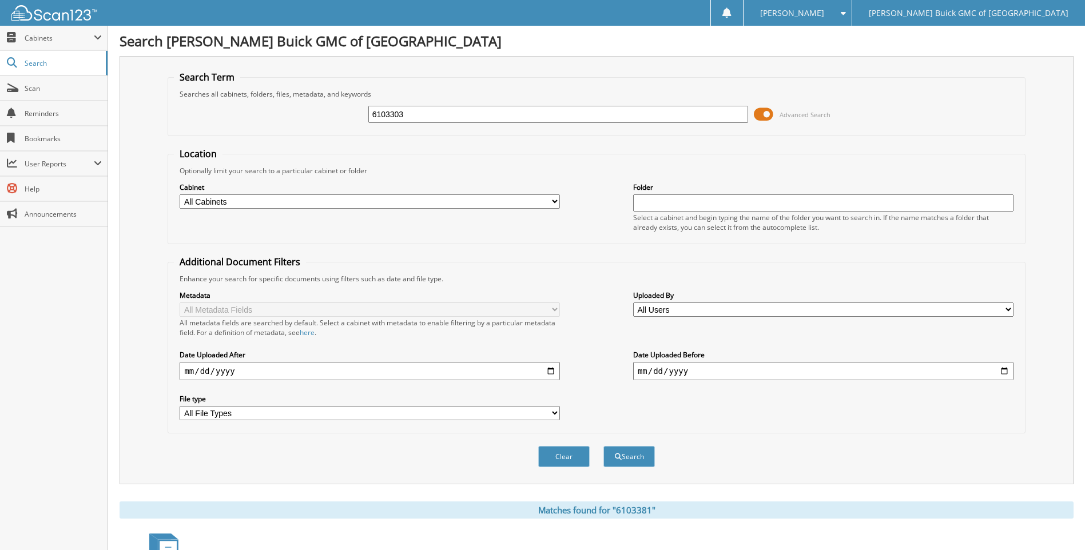
type input "6103303"
click at [603, 446] on button "Search" at bounding box center [628, 456] width 51 height 21
click at [728, 118] on input "6103303" at bounding box center [558, 114] width 380 height 17
type input "6102886"
click at [603, 446] on button "Search" at bounding box center [628, 456] width 51 height 21
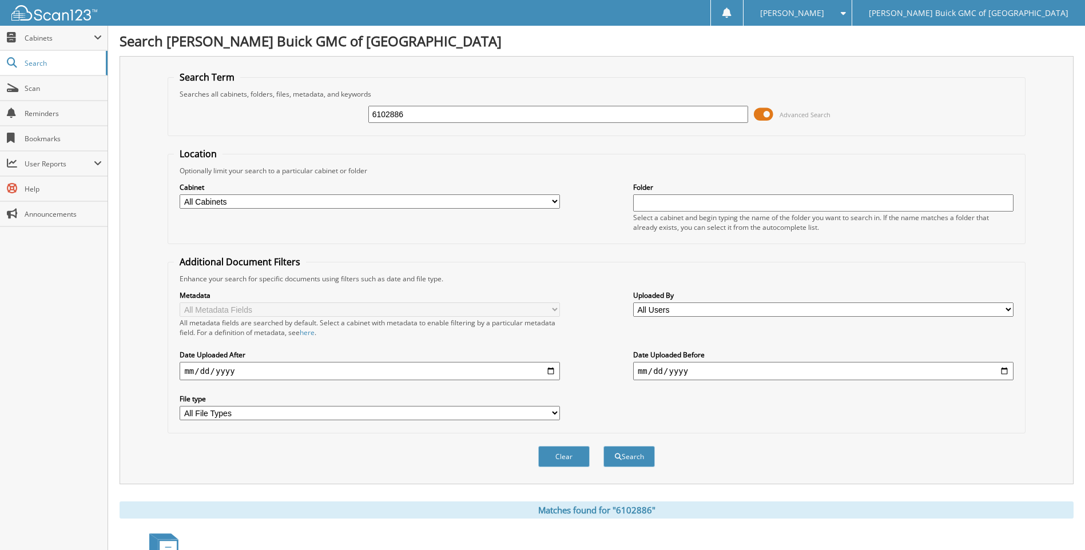
click at [728, 118] on input "6102886" at bounding box center [558, 114] width 380 height 17
type input "6103192"
click at [603, 446] on button "Search" at bounding box center [628, 456] width 51 height 21
drag, startPoint x: 0, startPoint y: 0, endPoint x: 728, endPoint y: 118, distance: 737.6
click at [728, 118] on input "6103192" at bounding box center [558, 114] width 380 height 17
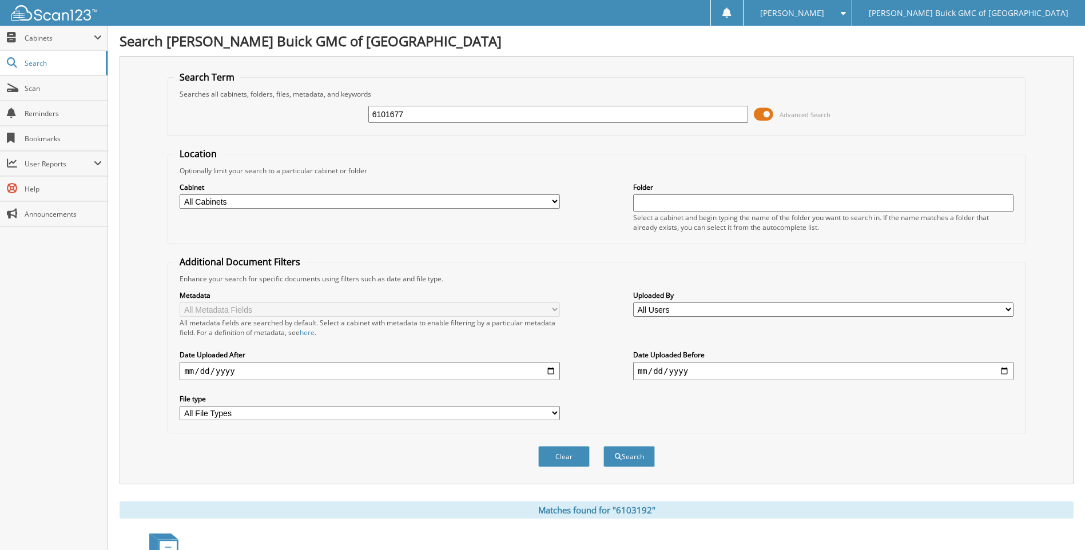
type input "6101677"
click at [603, 446] on button "Search" at bounding box center [628, 456] width 51 height 21
click at [728, 118] on input "6101677" at bounding box center [558, 114] width 380 height 17
type input "6103350"
click at [603, 446] on button "Search" at bounding box center [628, 456] width 51 height 21
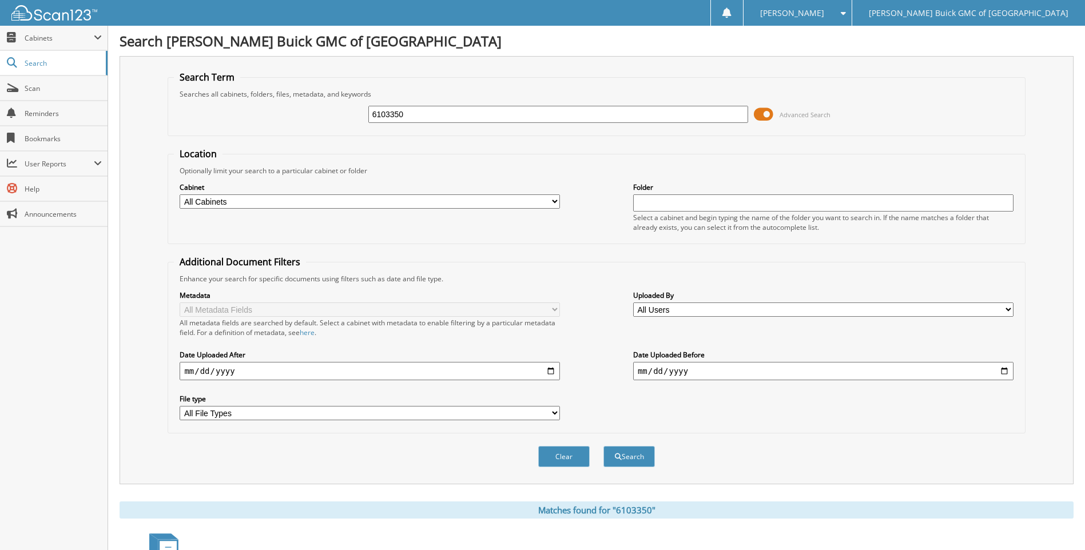
click at [728, 118] on input "6103350" at bounding box center [558, 114] width 380 height 17
type input "6103361"
click at [603, 446] on button "Search" at bounding box center [628, 456] width 51 height 21
click at [728, 118] on input "6103361" at bounding box center [558, 114] width 380 height 17
type input "6103252"
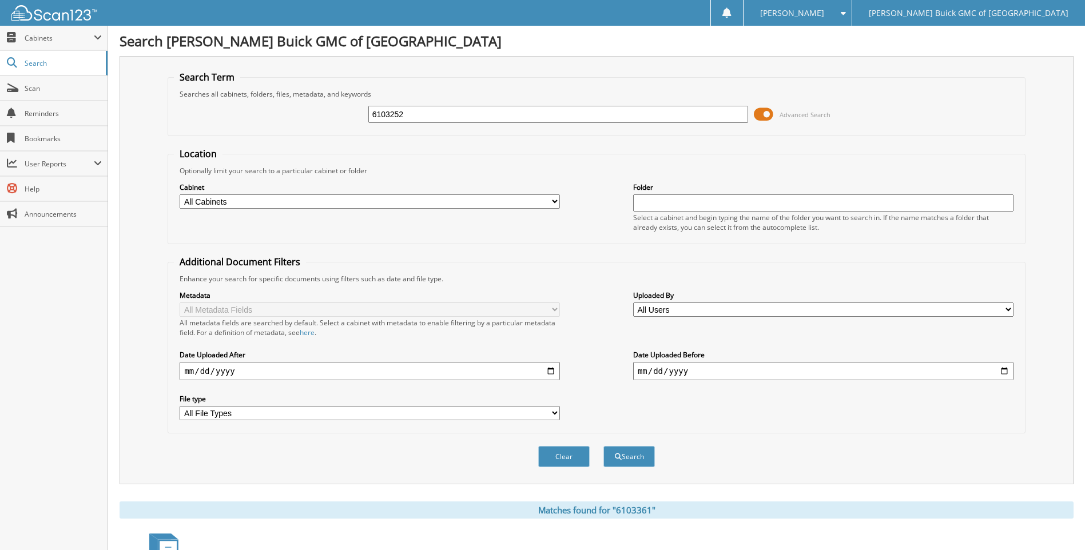
click at [603, 446] on button "Search" at bounding box center [628, 456] width 51 height 21
click at [728, 118] on input "6103252" at bounding box center [558, 114] width 380 height 17
type input "6103170"
click at [603, 446] on button "Search" at bounding box center [628, 456] width 51 height 21
drag, startPoint x: 0, startPoint y: 0, endPoint x: 728, endPoint y: 118, distance: 737.6
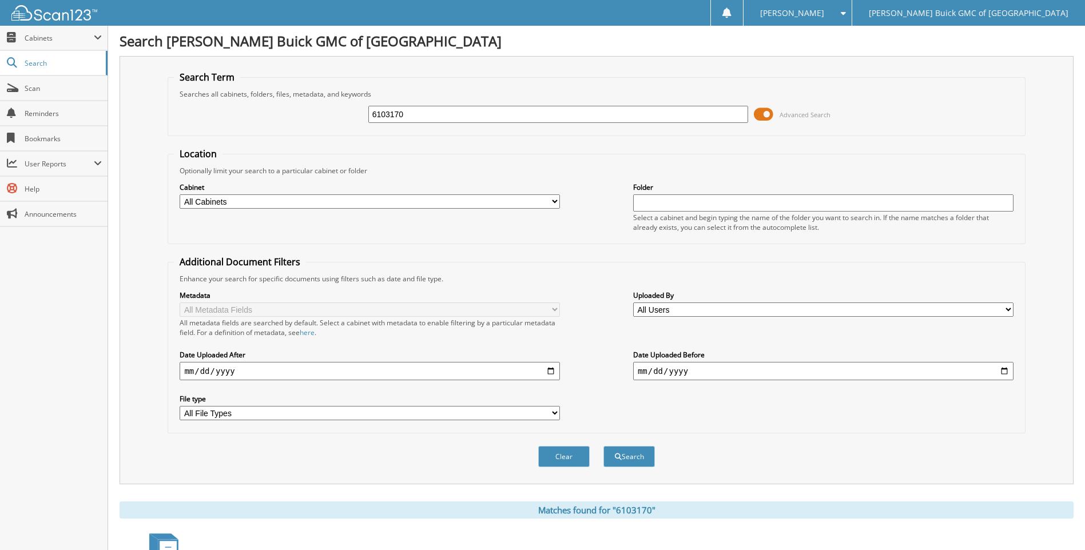
click at [728, 118] on input "6103170" at bounding box center [558, 114] width 380 height 17
type input "6103363"
click at [603, 446] on button "Search" at bounding box center [628, 456] width 51 height 21
drag, startPoint x: 0, startPoint y: 0, endPoint x: 728, endPoint y: 118, distance: 737.6
click at [728, 118] on input "6103363" at bounding box center [558, 114] width 380 height 17
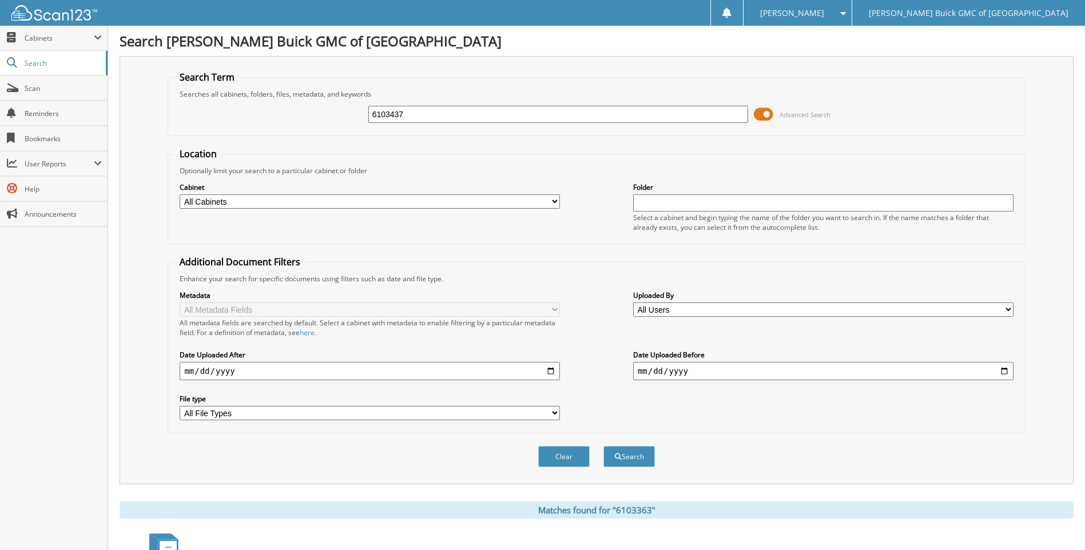
type input "6103437"
click at [603, 446] on button "Search" at bounding box center [628, 456] width 51 height 21
drag, startPoint x: 0, startPoint y: 0, endPoint x: 726, endPoint y: 121, distance: 735.9
click at [726, 121] on input "6103437" at bounding box center [558, 114] width 380 height 17
type input "6103438"
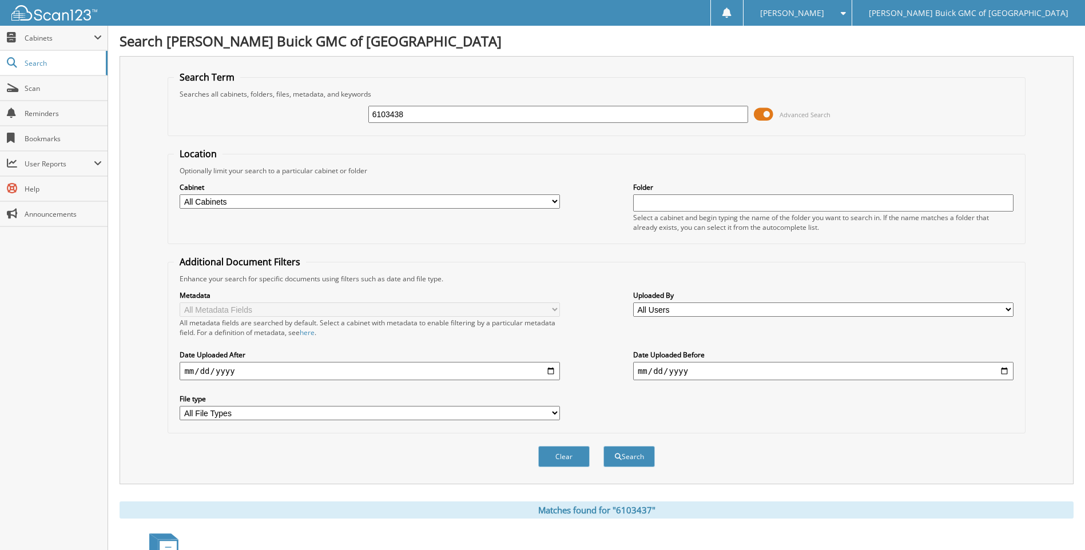
click at [603, 446] on button "Search" at bounding box center [628, 456] width 51 height 21
click at [741, 113] on input "6103438" at bounding box center [558, 114] width 380 height 17
type input "6103341"
click at [603, 446] on button "Search" at bounding box center [628, 456] width 51 height 21
click at [741, 113] on input "6103341" at bounding box center [558, 114] width 380 height 17
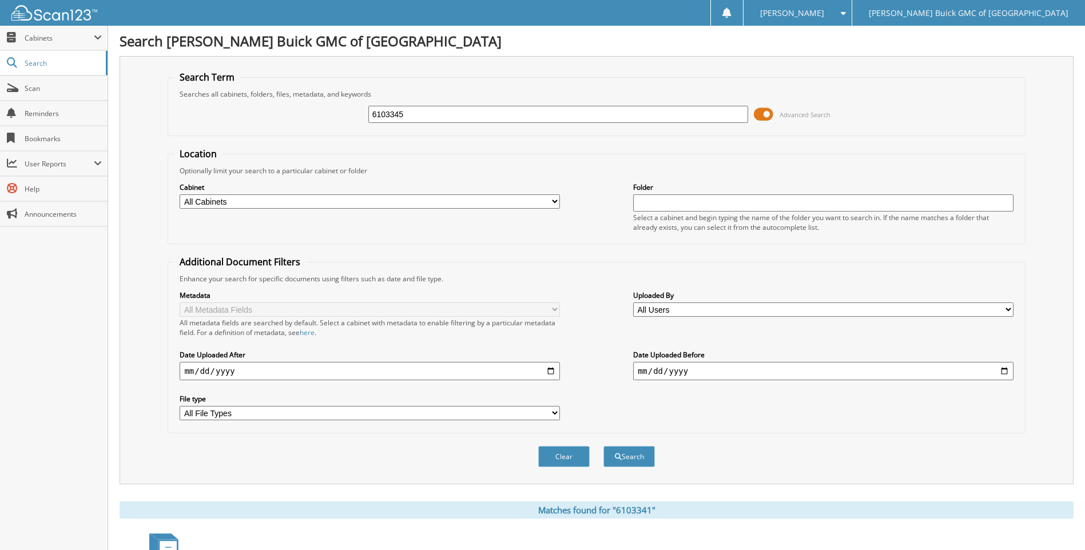
type input "6103345"
click at [603, 446] on button "Search" at bounding box center [628, 456] width 51 height 21
click at [741, 113] on input "6103345" at bounding box center [558, 114] width 380 height 17
type input "6103443"
click at [603, 446] on button "Search" at bounding box center [628, 456] width 51 height 21
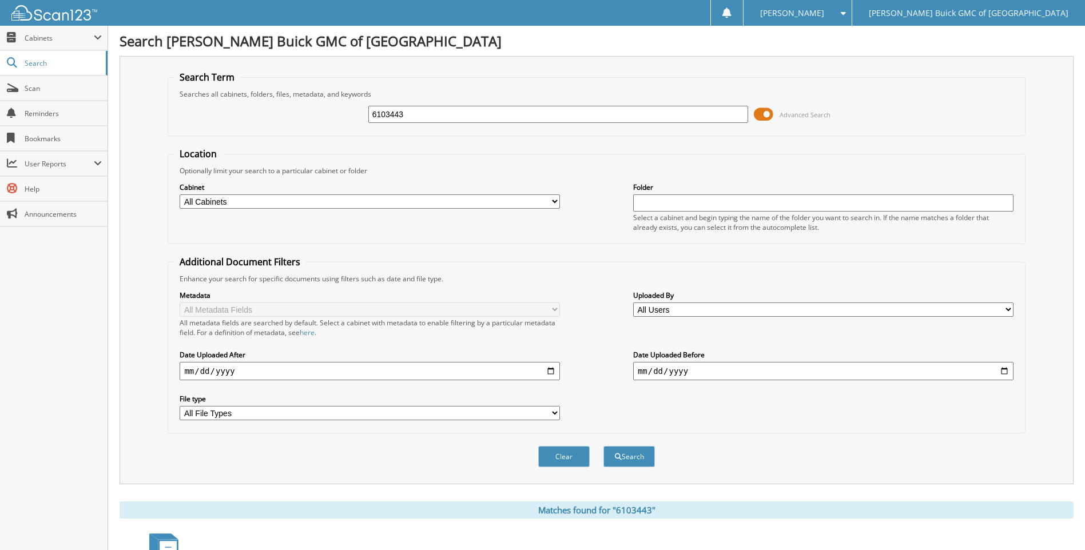
click at [741, 113] on input "6103443" at bounding box center [558, 114] width 380 height 17
type input "6103449"
click at [603, 446] on button "Search" at bounding box center [628, 456] width 51 height 21
click at [741, 113] on input "6103449" at bounding box center [558, 114] width 380 height 17
type input "6103436"
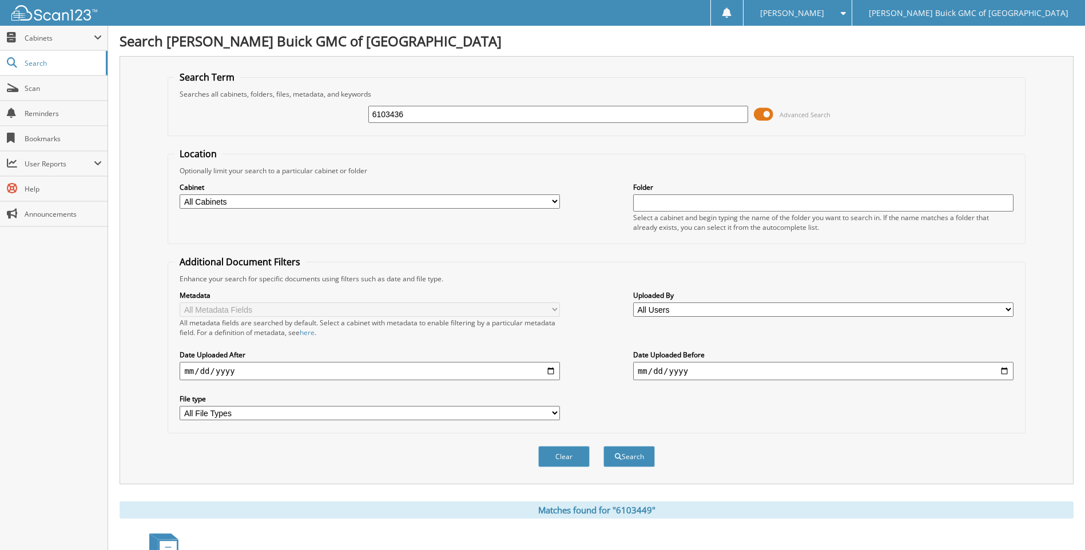
click at [603, 446] on button "Search" at bounding box center [628, 456] width 51 height 21
click at [741, 113] on input "6103436" at bounding box center [558, 114] width 380 height 17
type input "6099504"
click at [603, 446] on button "Search" at bounding box center [628, 456] width 51 height 21
